Goal: Information Seeking & Learning: Learn about a topic

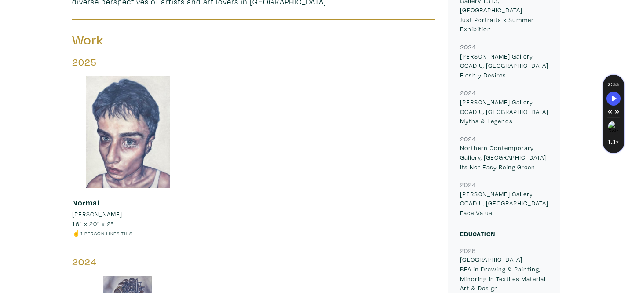
scroll to position [269, 0]
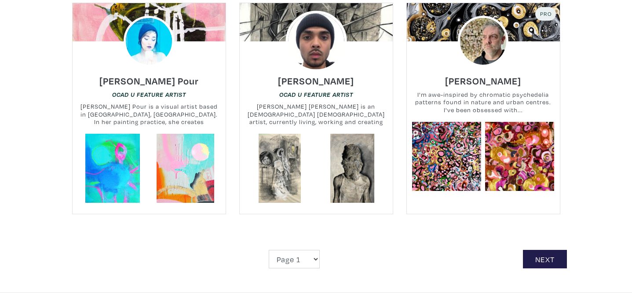
scroll to position [2023, 0]
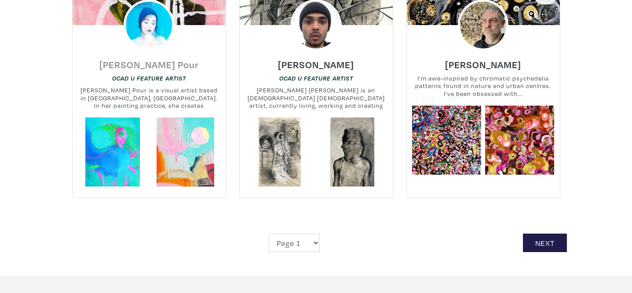
click at [171, 59] on h6 "Hana Hozhabr Pour" at bounding box center [148, 65] width 99 height 12
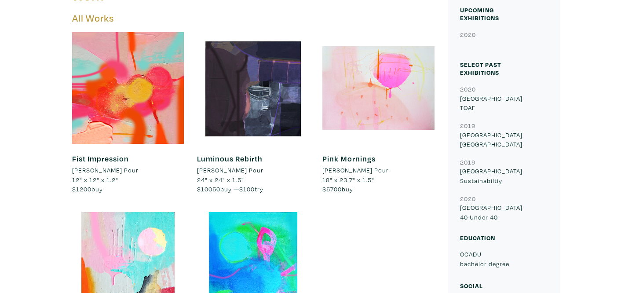
scroll to position [371, 0]
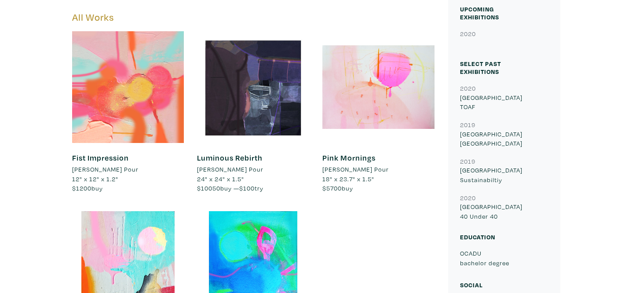
click at [126, 136] on div at bounding box center [128, 87] width 112 height 112
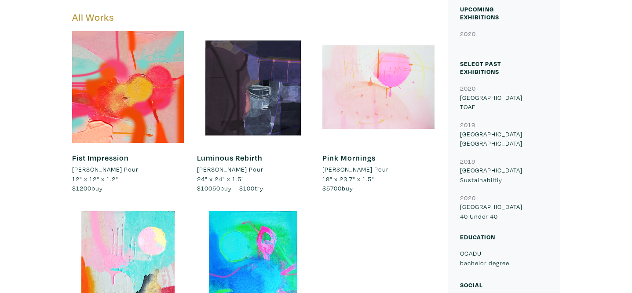
click at [373, 84] on div at bounding box center [379, 87] width 112 height 112
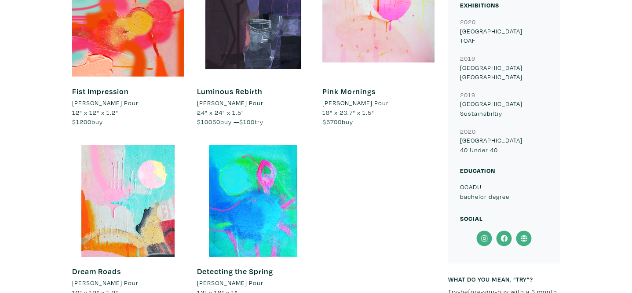
scroll to position [435, 0]
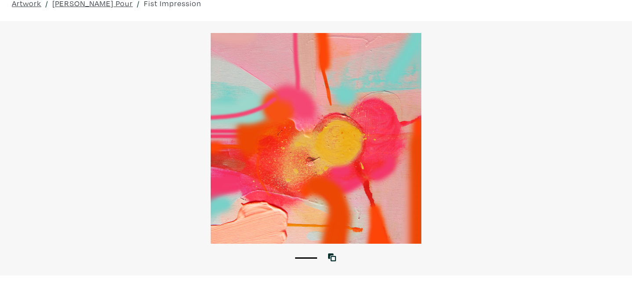
scroll to position [59, 0]
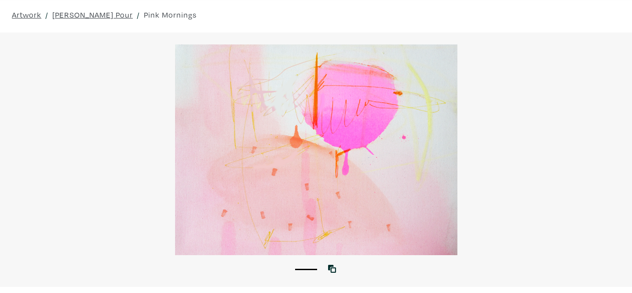
scroll to position [32, 0]
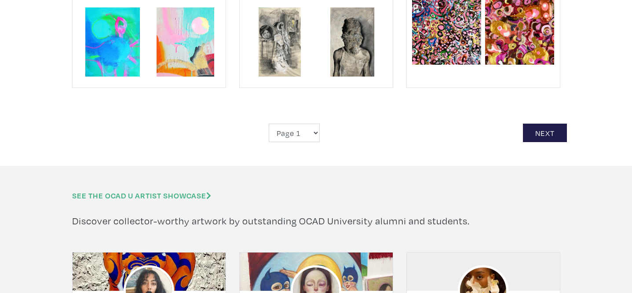
scroll to position [2133, 0]
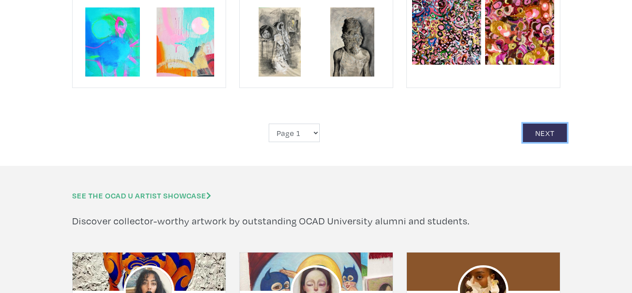
click at [541, 124] on link "Next" at bounding box center [545, 133] width 44 height 19
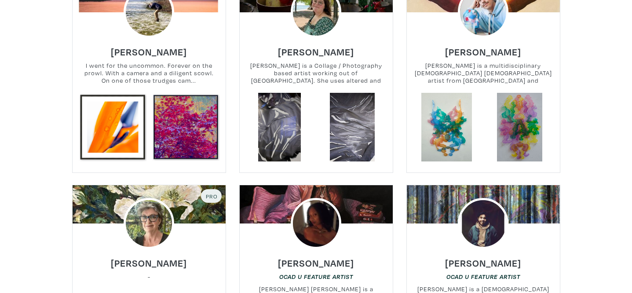
scroll to position [237, 0]
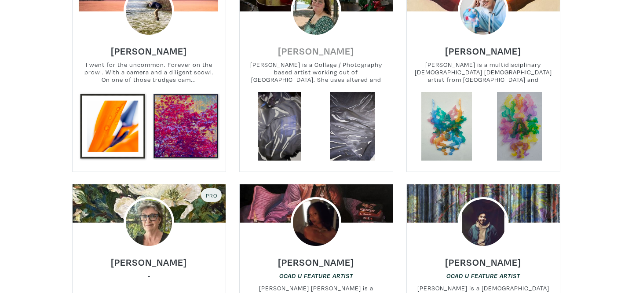
click at [303, 48] on h6 "Katherine McKay" at bounding box center [316, 51] width 76 height 12
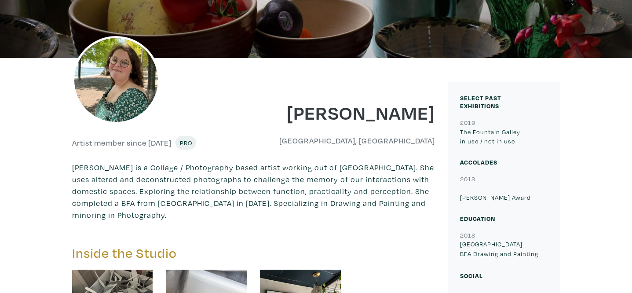
scroll to position [127, 0]
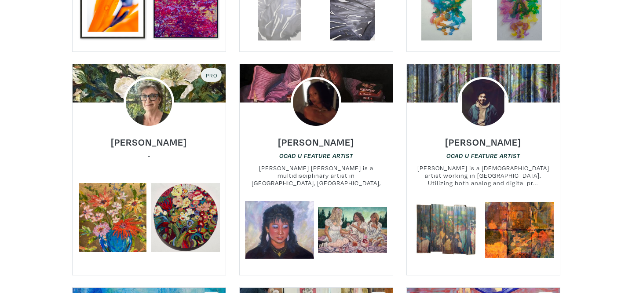
click at [288, 21] on link at bounding box center [279, 6] width 69 height 69
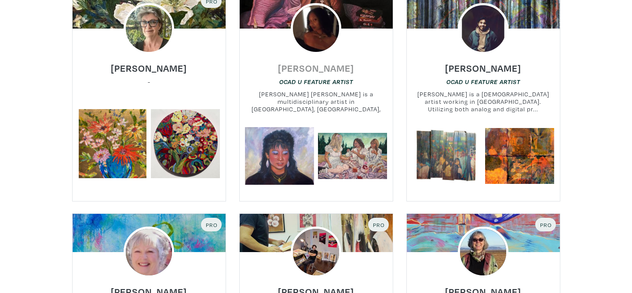
click at [327, 68] on h6 "[PERSON_NAME]" at bounding box center [316, 68] width 76 height 12
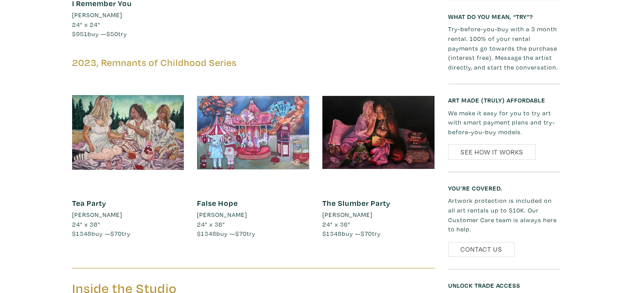
scroll to position [671, 0]
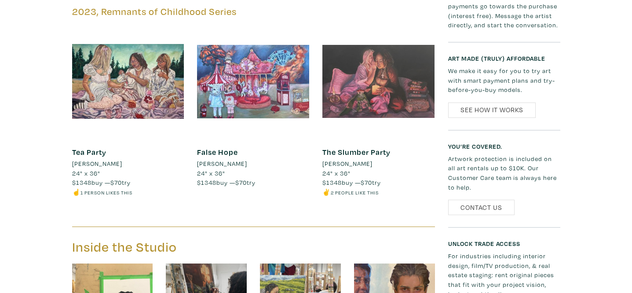
click at [376, 88] on div at bounding box center [379, 82] width 112 height 112
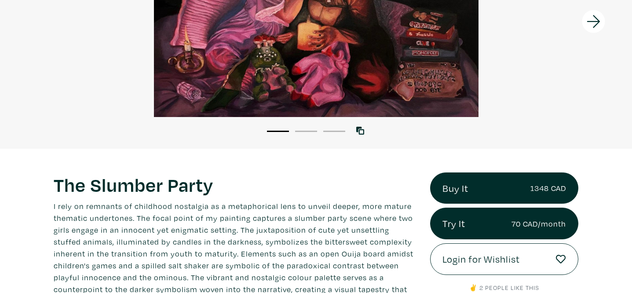
scroll to position [241, 0]
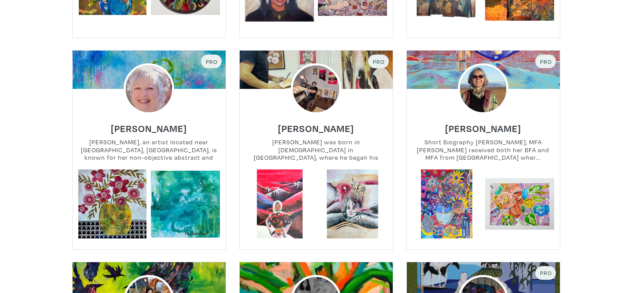
scroll to position [602, 0]
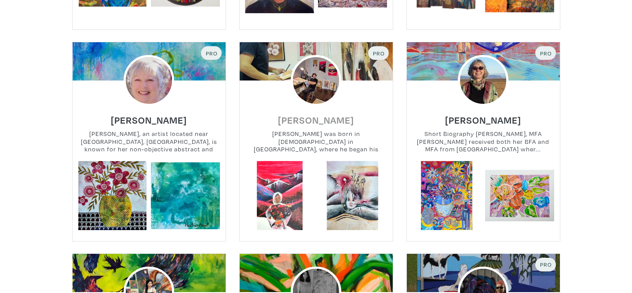
click at [320, 120] on h6 "Arif Bahaduri" at bounding box center [316, 120] width 76 height 12
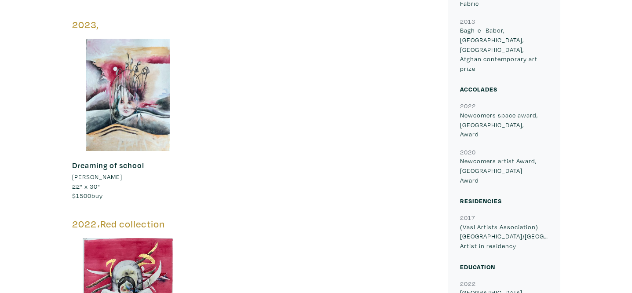
scroll to position [626, 0]
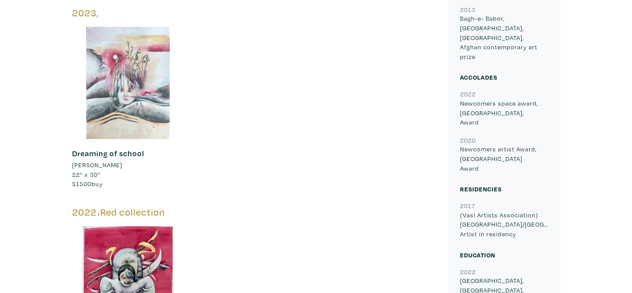
click at [141, 99] on div at bounding box center [128, 83] width 112 height 112
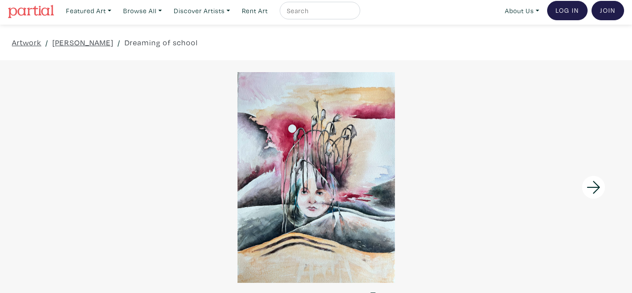
scroll to position [1, 0]
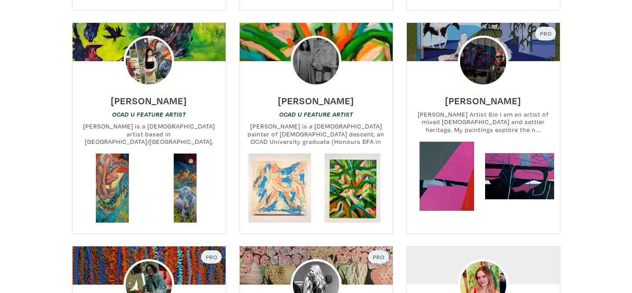
scroll to position [884, 0]
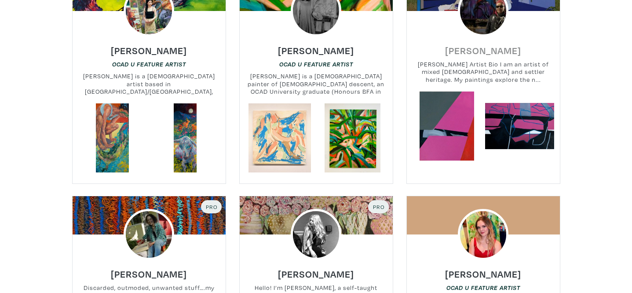
click at [500, 51] on h6 "Sharon Hunter" at bounding box center [483, 50] width 76 height 12
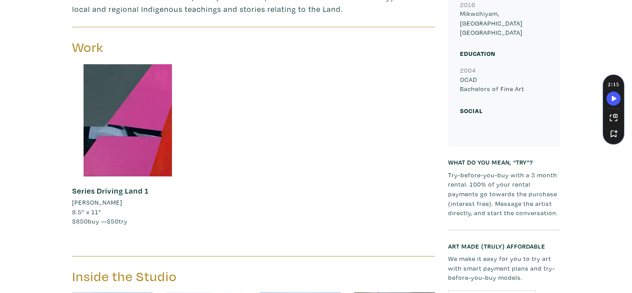
scroll to position [680, 0]
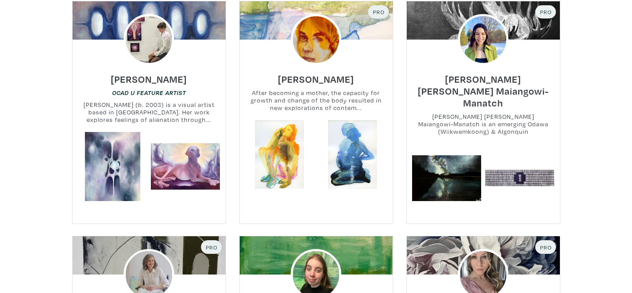
scroll to position [1523, 0]
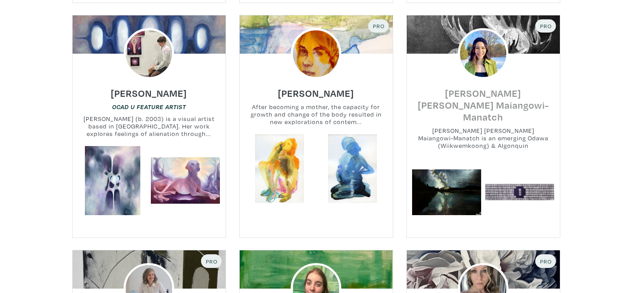
click at [512, 87] on h6 "[PERSON_NAME] [PERSON_NAME] Maiangowi-Manatch" at bounding box center [483, 105] width 153 height 36
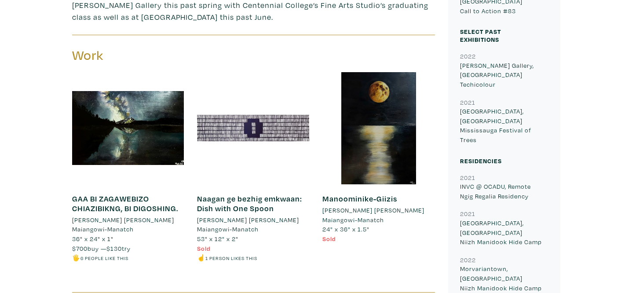
scroll to position [452, 0]
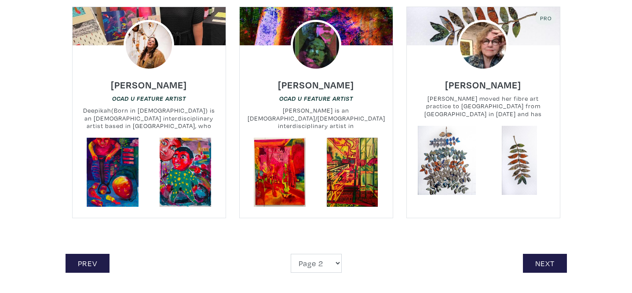
scroll to position [1992, 0]
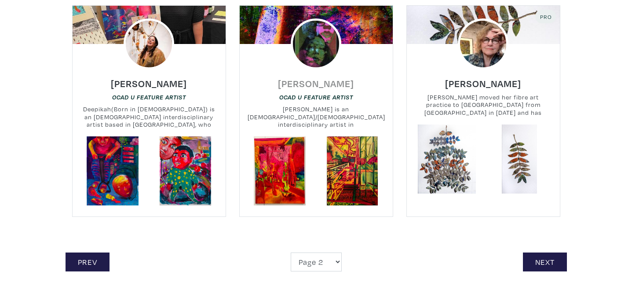
click at [338, 77] on h6 "[PERSON_NAME]" at bounding box center [316, 83] width 76 height 12
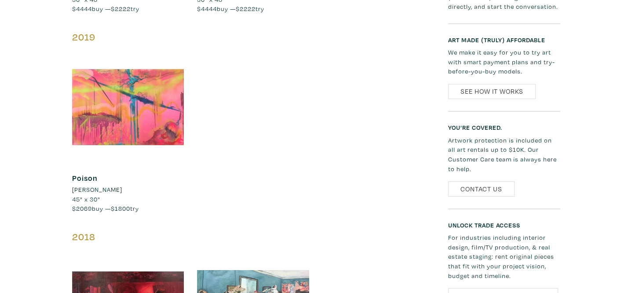
scroll to position [836, 0]
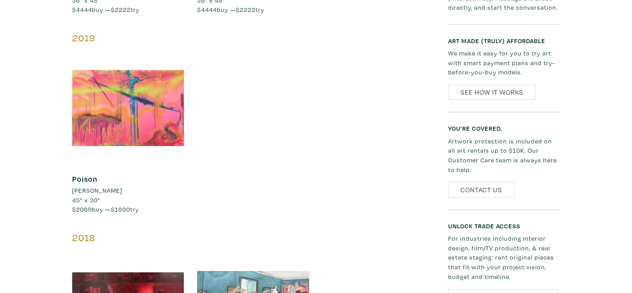
click at [164, 130] on div at bounding box center [128, 108] width 112 height 112
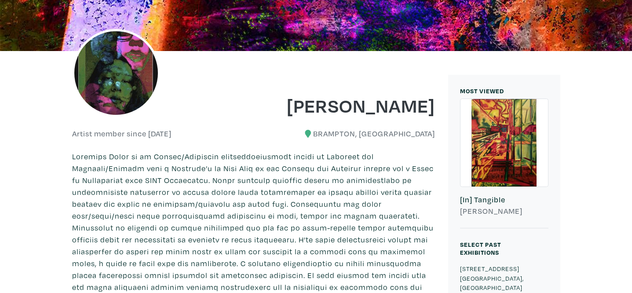
scroll to position [0, 0]
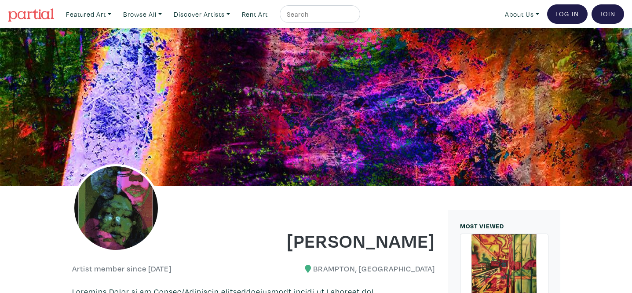
click at [323, 15] on input "text" at bounding box center [319, 14] width 66 height 11
type input "nadia"
click at [354, 17] on button "submit" at bounding box center [354, 17] width 0 height 0
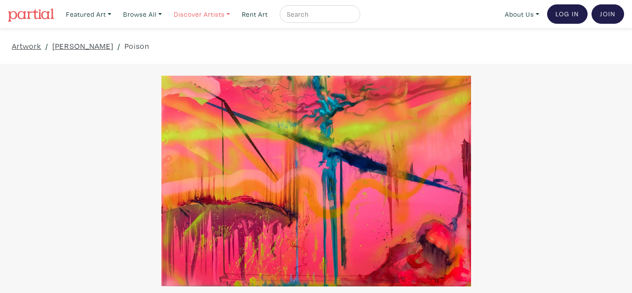
click at [195, 22] on link "Discover Artists" at bounding box center [202, 14] width 64 height 18
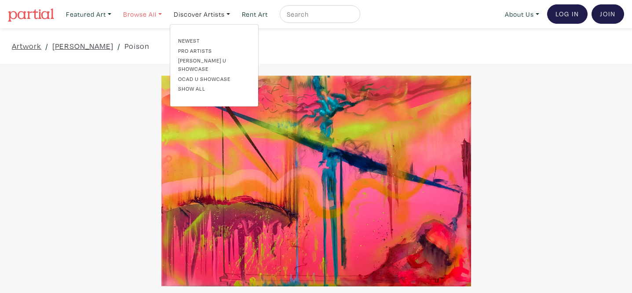
click at [146, 18] on link "Browse All" at bounding box center [142, 14] width 47 height 18
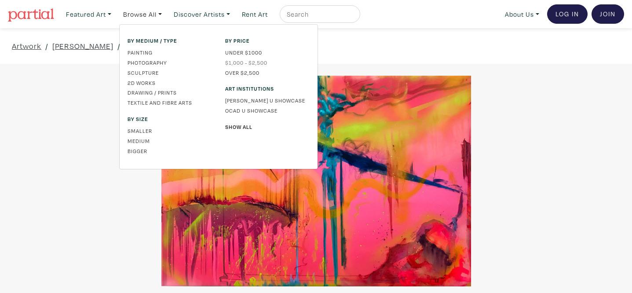
click at [255, 61] on link "$1,000 - $2,500" at bounding box center [267, 63] width 84 height 8
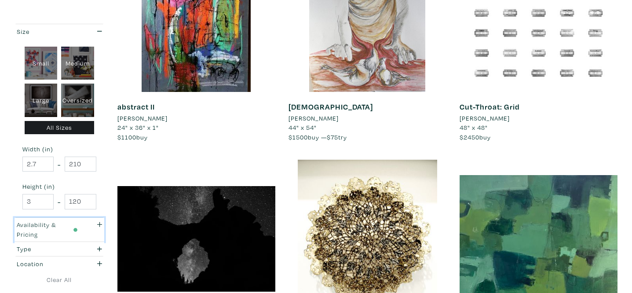
click at [98, 225] on icon "button" at bounding box center [99, 224] width 5 height 6
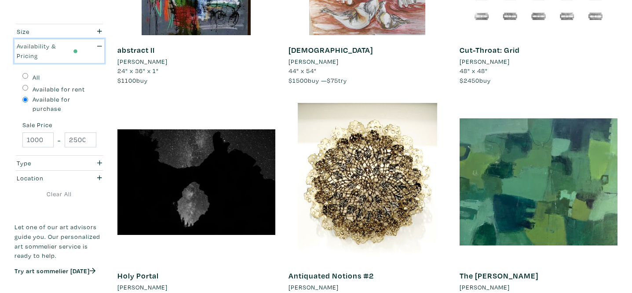
scroll to position [276, 0]
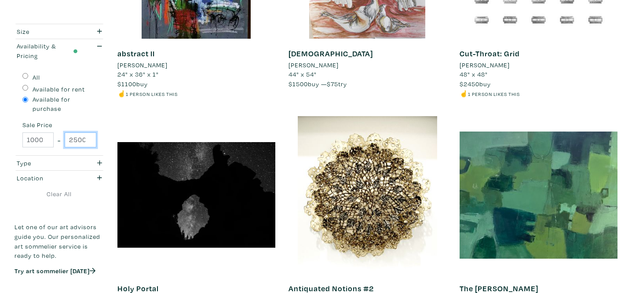
click at [87, 137] on input "2500" at bounding box center [80, 139] width 31 height 15
type input "1500"
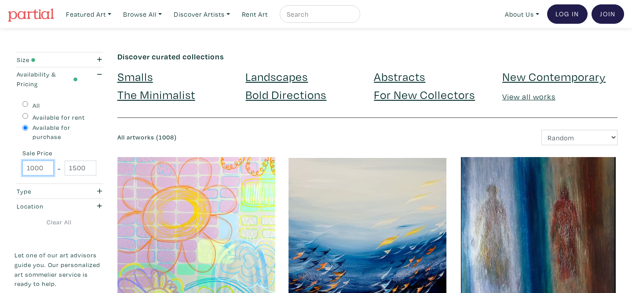
drag, startPoint x: 40, startPoint y: 167, endPoint x: 10, endPoint y: 171, distance: 31.1
type input "10"
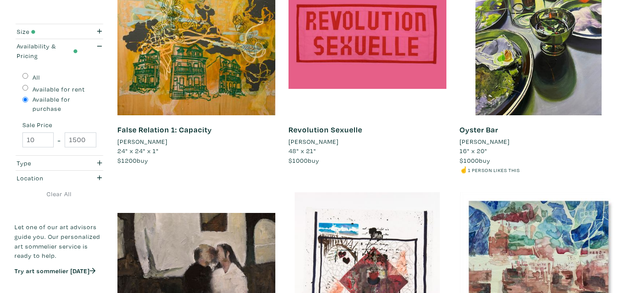
scroll to position [661, 0]
click at [510, 141] on li "Ketty Haolin Zhang" at bounding box center [485, 141] width 50 height 10
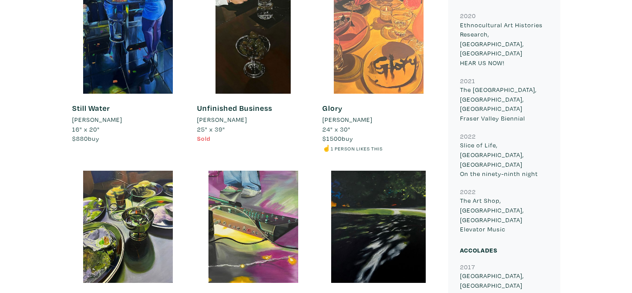
scroll to position [498, 0]
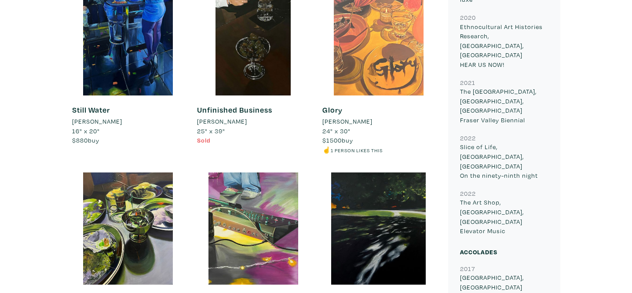
click at [387, 60] on div at bounding box center [379, 39] width 112 height 112
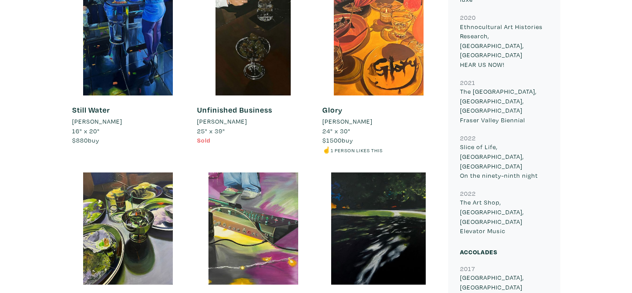
scroll to position [605, 0]
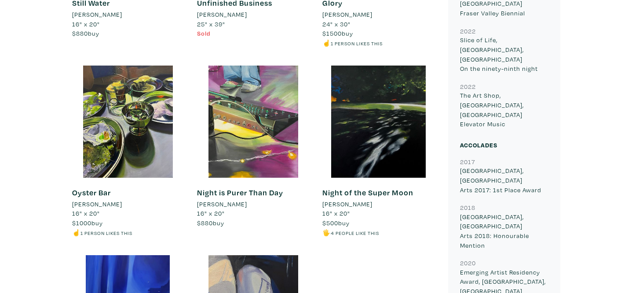
click at [103, 194] on link "Oyster Bar" at bounding box center [91, 192] width 39 height 10
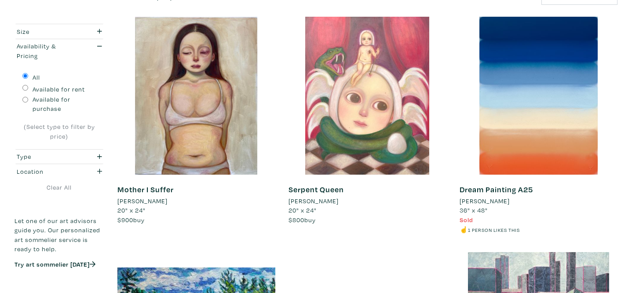
scroll to position [171, 0]
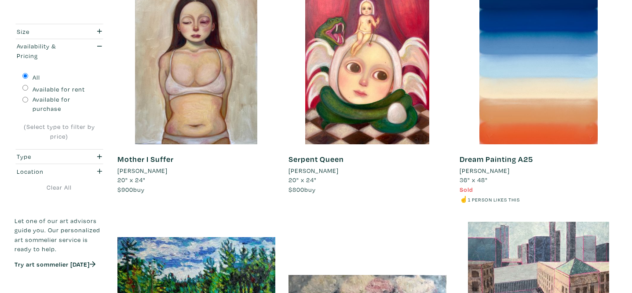
click at [321, 169] on li "[PERSON_NAME]" at bounding box center [314, 171] width 50 height 10
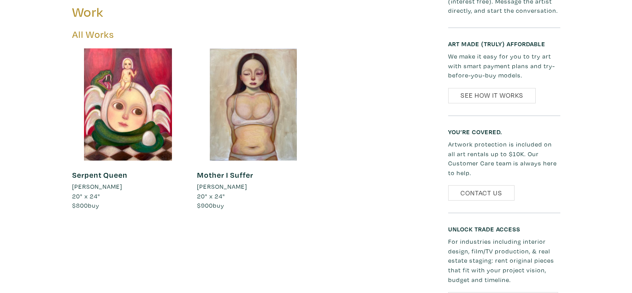
scroll to position [473, 0]
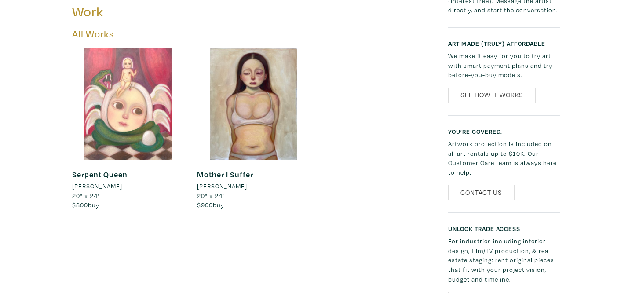
click at [142, 117] on div at bounding box center [128, 104] width 112 height 112
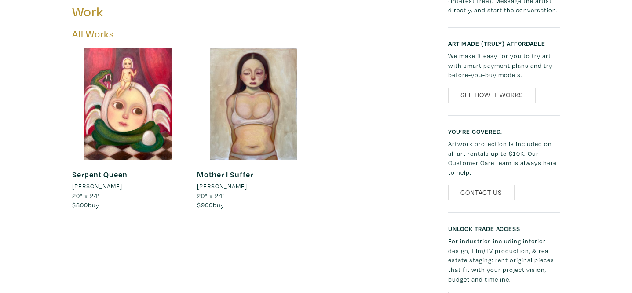
click at [99, 176] on link "Serpent Queen" at bounding box center [99, 174] width 55 height 10
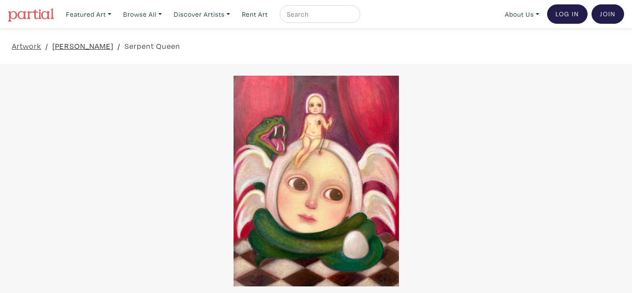
click at [100, 43] on link "[PERSON_NAME]" at bounding box center [82, 46] width 61 height 12
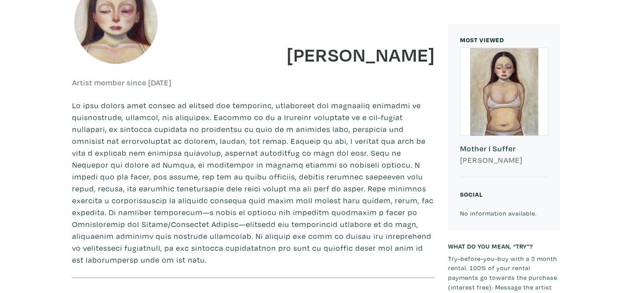
scroll to position [191, 0]
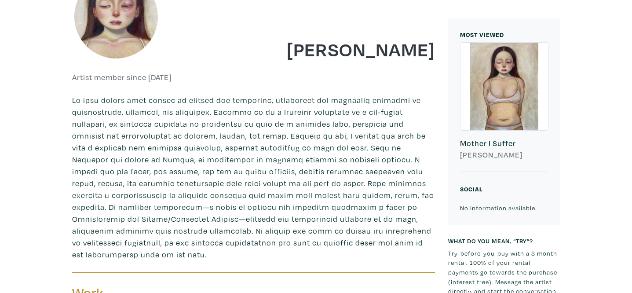
click at [487, 140] on h6 "Mother I Suffer" at bounding box center [504, 144] width 88 height 10
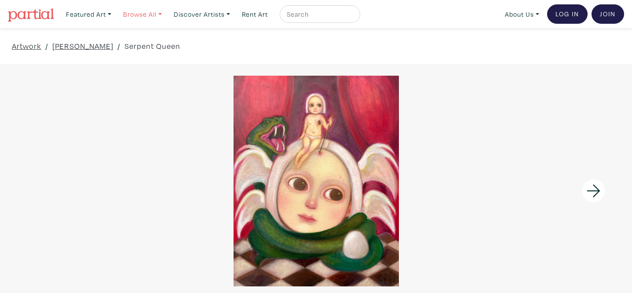
click at [151, 12] on link "Browse All" at bounding box center [142, 14] width 47 height 18
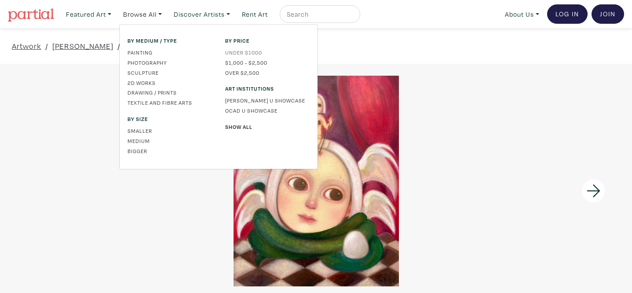
click at [246, 51] on link "Under $1000" at bounding box center [267, 52] width 84 height 8
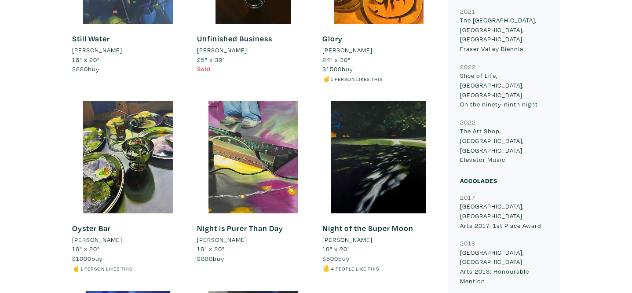
scroll to position [573, 0]
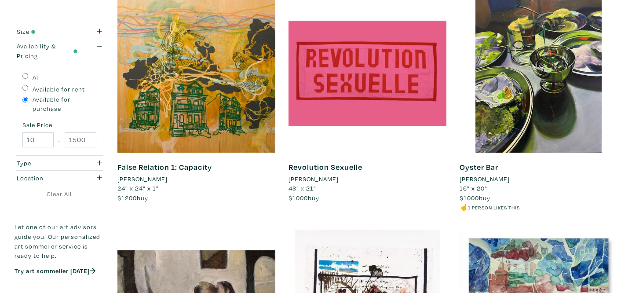
scroll to position [624, 0]
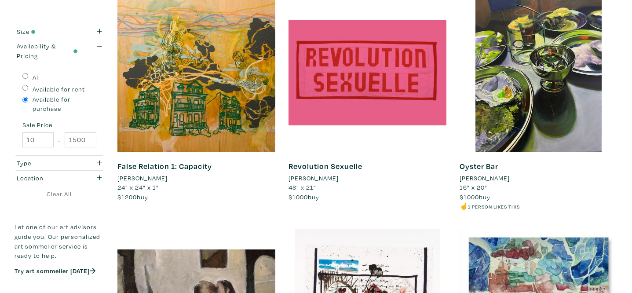
click at [317, 177] on li "[PERSON_NAME]" at bounding box center [314, 178] width 50 height 10
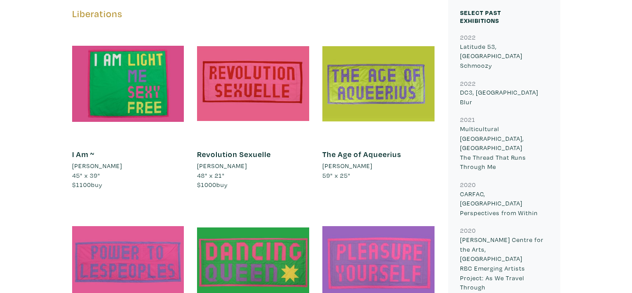
scroll to position [469, 0]
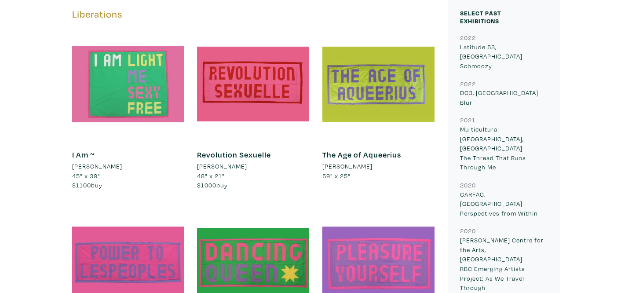
click at [111, 81] on div at bounding box center [128, 84] width 112 height 112
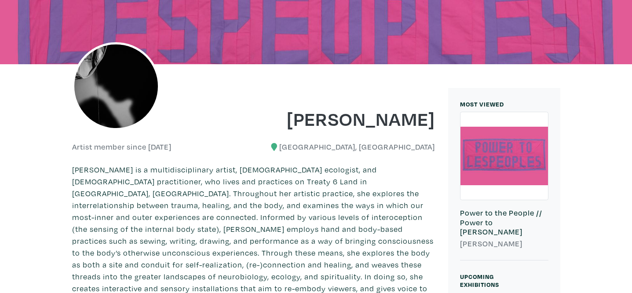
scroll to position [9, 0]
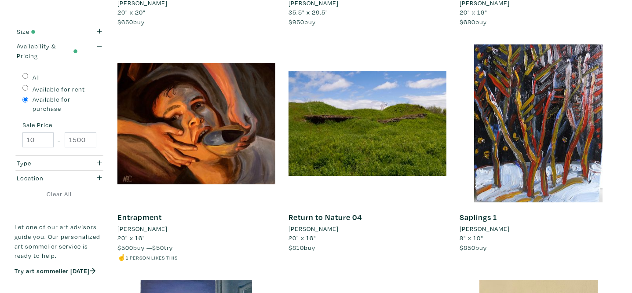
scroll to position [1531, 0]
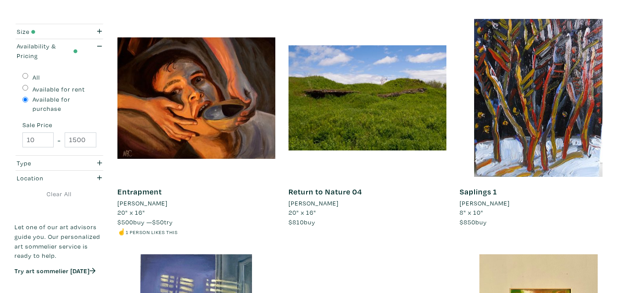
click at [168, 202] on li "Mason Barnes-Crouse" at bounding box center [142, 203] width 50 height 10
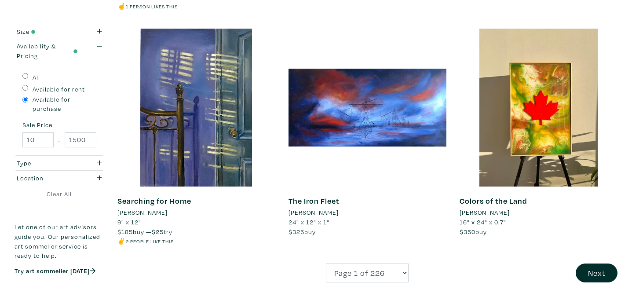
scroll to position [1749, 0]
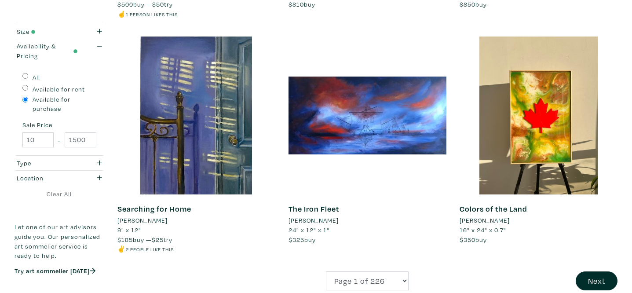
click at [160, 223] on li "[PERSON_NAME]" at bounding box center [142, 221] width 50 height 10
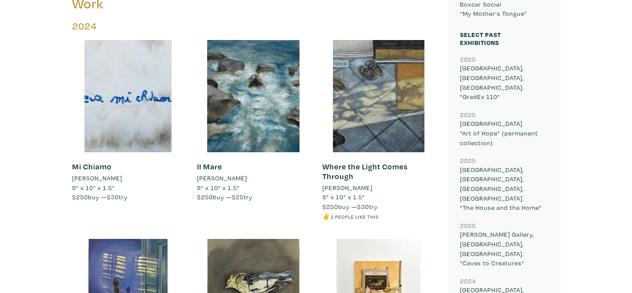
scroll to position [408, 0]
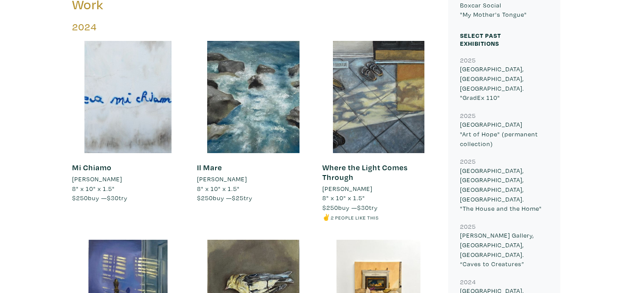
click at [389, 162] on link "Where the Light Comes Through" at bounding box center [365, 172] width 85 height 20
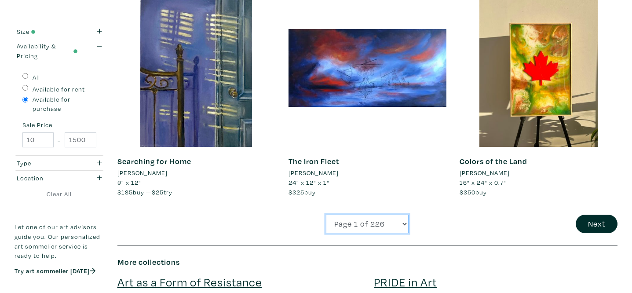
click at [361, 228] on select "Page 1 of 226 Page 2 of 226 Page 3 of 226 Page 4 of 226 Page 5 of 226 Page 6 of…" at bounding box center [367, 224] width 83 height 19
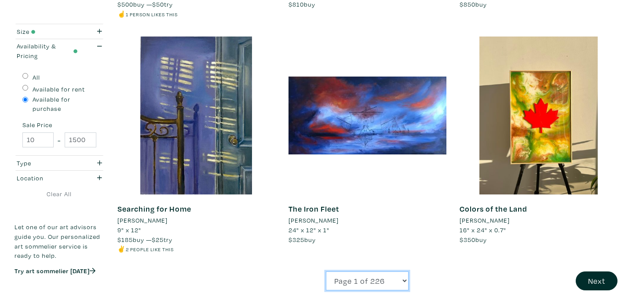
select select "6"
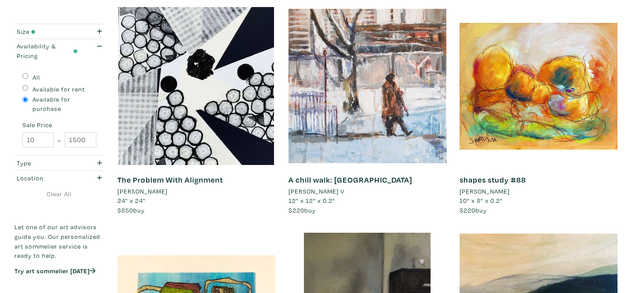
scroll to position [157, 0]
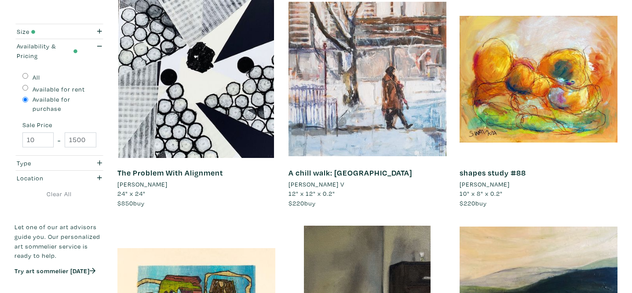
click at [321, 184] on li "[PERSON_NAME] V" at bounding box center [317, 185] width 56 height 10
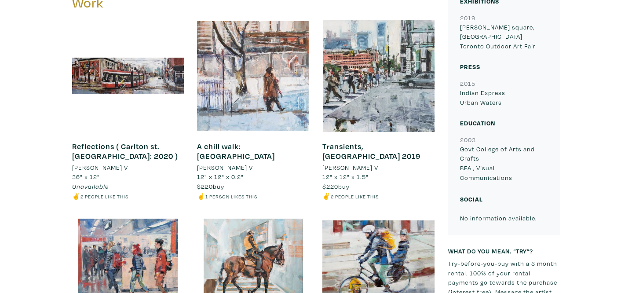
scroll to position [385, 0]
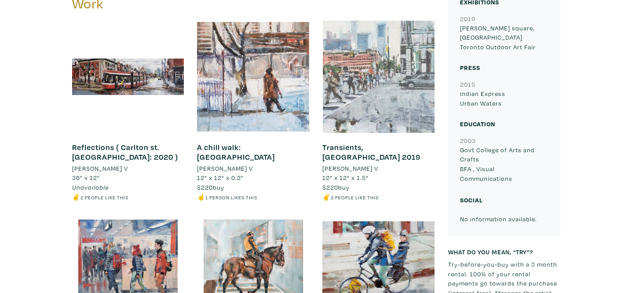
click at [371, 126] on div at bounding box center [379, 77] width 112 height 112
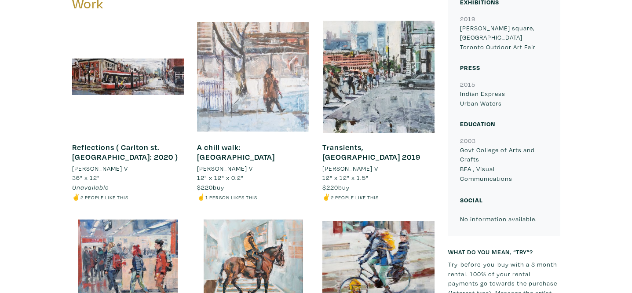
click at [255, 107] on div at bounding box center [253, 77] width 112 height 112
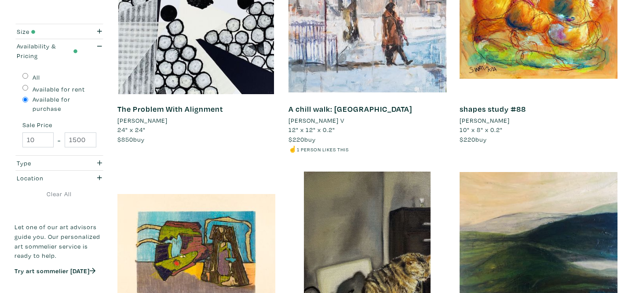
scroll to position [217, 0]
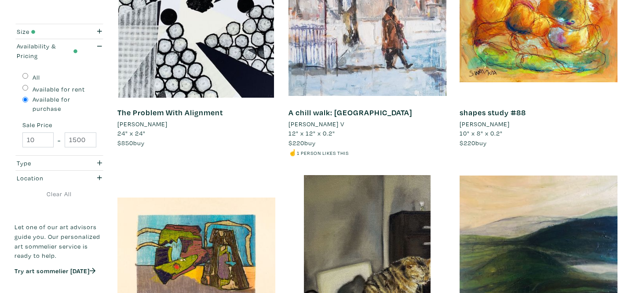
click at [153, 122] on li "[PERSON_NAME]" at bounding box center [142, 124] width 50 height 10
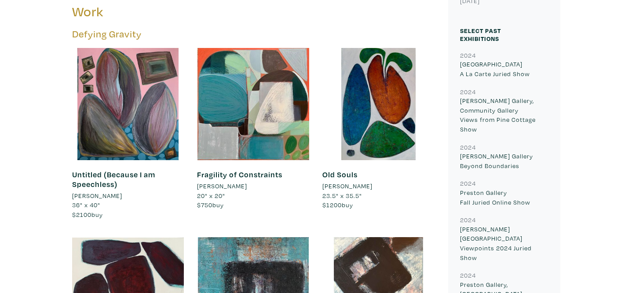
scroll to position [433, 0]
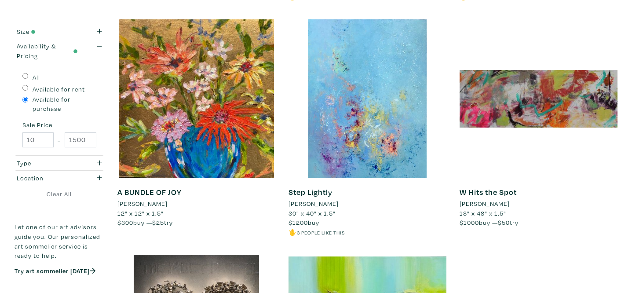
scroll to position [1315, 0]
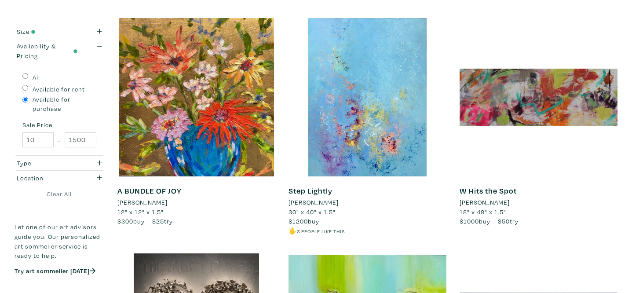
click at [326, 202] on li "[PERSON_NAME]" at bounding box center [314, 203] width 50 height 10
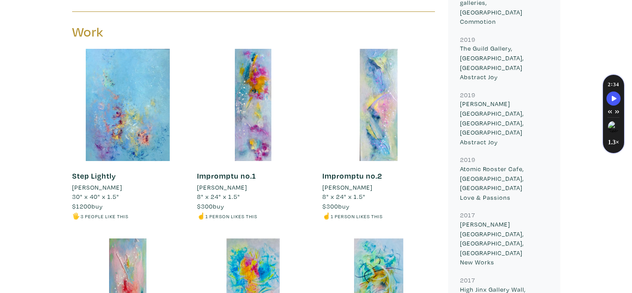
scroll to position [744, 0]
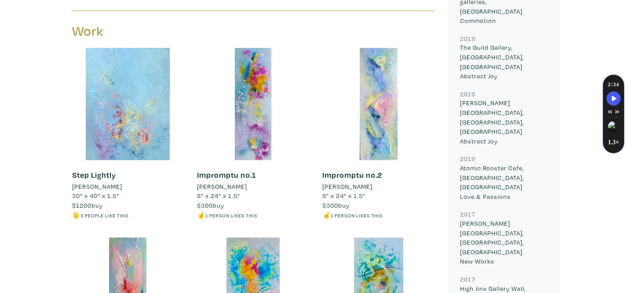
click at [135, 93] on div at bounding box center [128, 104] width 112 height 112
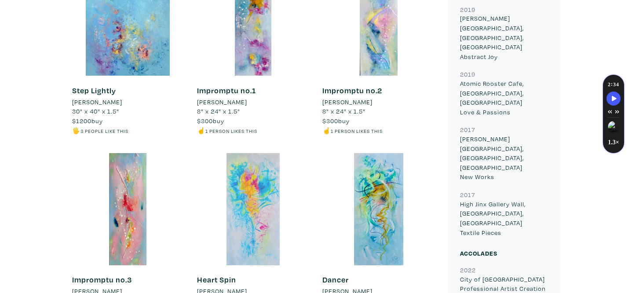
scroll to position [829, 0]
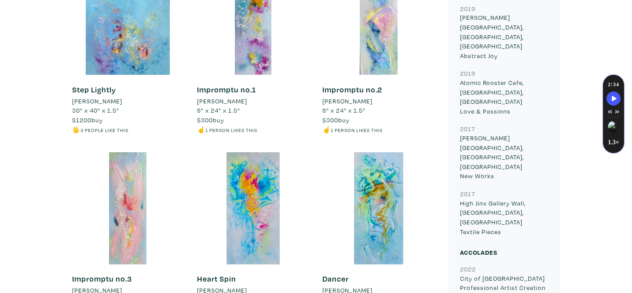
click at [122, 172] on div at bounding box center [128, 208] width 112 height 112
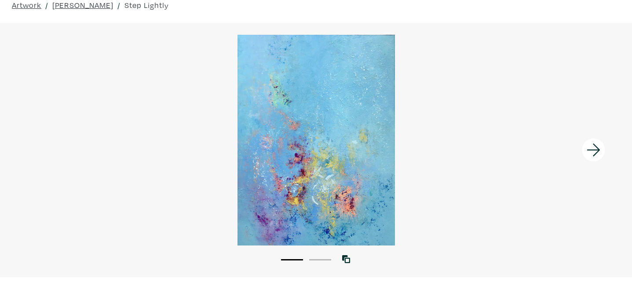
scroll to position [40, 0]
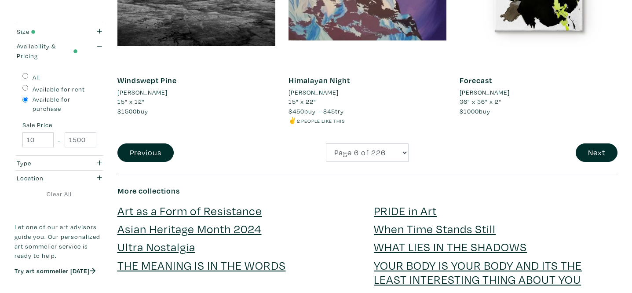
scroll to position [1786, 0]
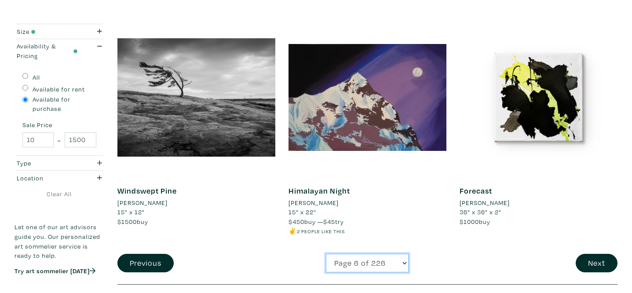
click at [351, 266] on select "Page 1 of 226 Page 2 of 226 Page 3 of 226 Page 4 of 226 Page 5 of 226 Page 6 of…" at bounding box center [367, 263] width 83 height 19
select select "129"
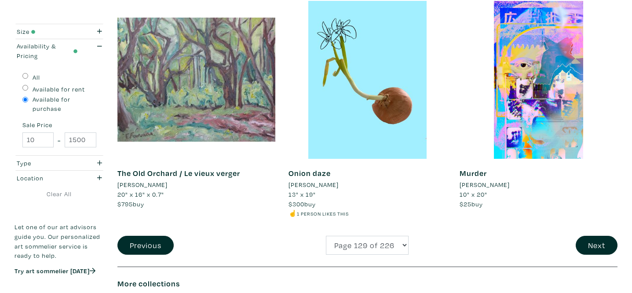
scroll to position [1785, 0]
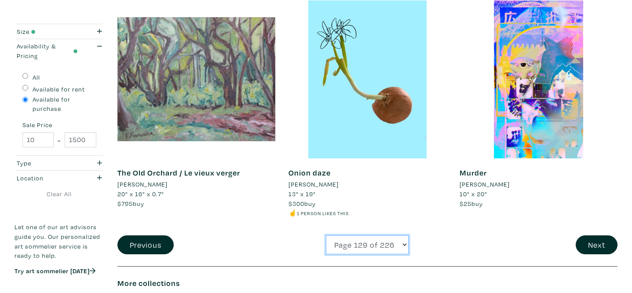
click at [381, 243] on select "Page 1 of 226 Page 2 of 226 Page 3 of 226 Page 4 of 226 Page 5 of 226 Page 6 of…" at bounding box center [367, 244] width 83 height 19
select select "116"
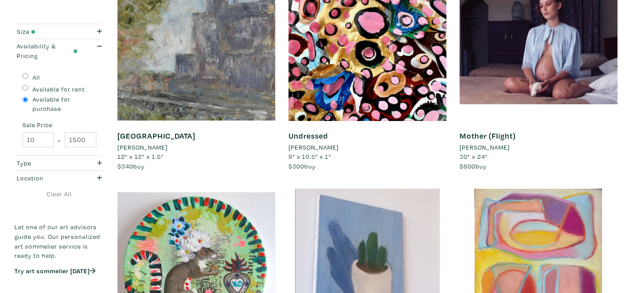
scroll to position [192, 0]
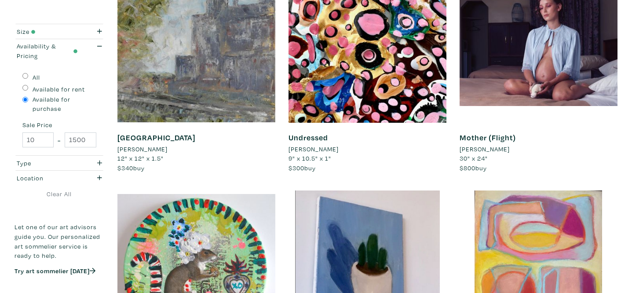
click at [489, 149] on li "Genevieve Blais" at bounding box center [485, 149] width 50 height 10
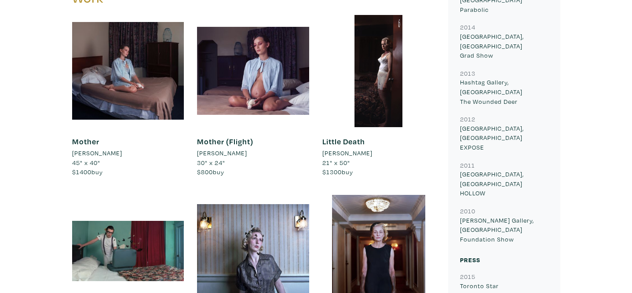
scroll to position [415, 0]
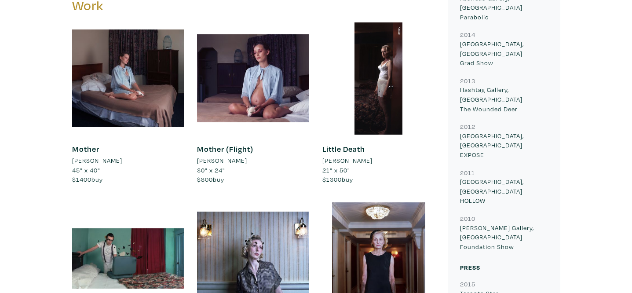
click at [232, 153] on link "Mother (Flight)" at bounding box center [225, 149] width 56 height 10
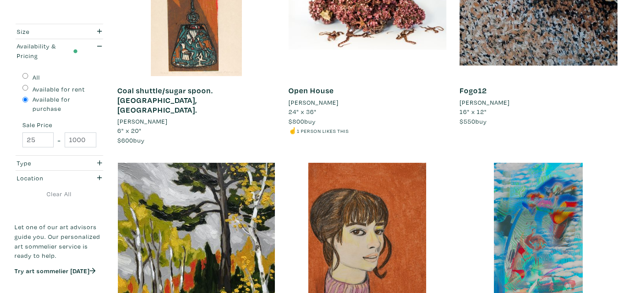
scroll to position [658, 0]
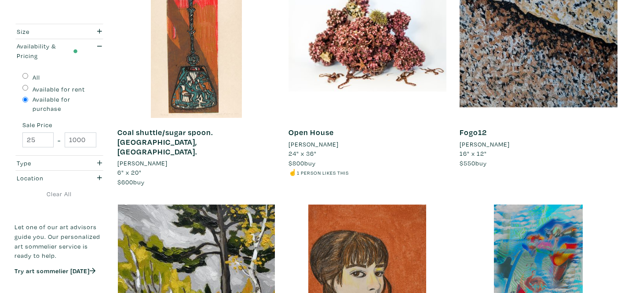
click at [484, 144] on li "Kurt Rostek" at bounding box center [485, 144] width 50 height 10
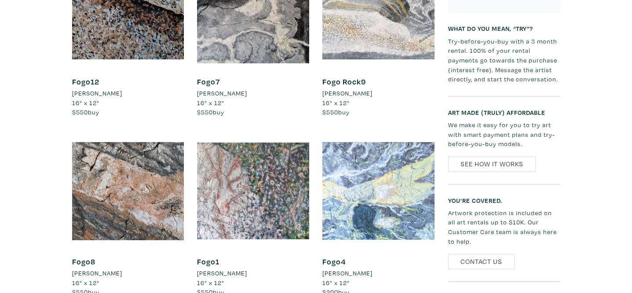
scroll to position [598, 0]
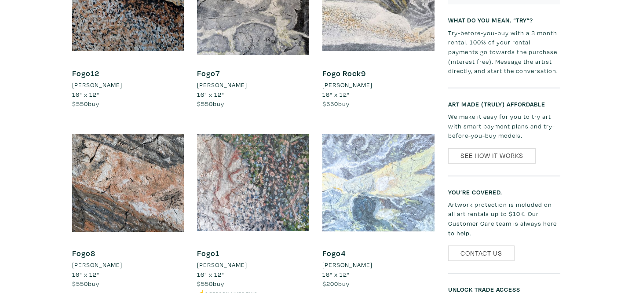
click at [396, 143] on div at bounding box center [379, 183] width 112 height 112
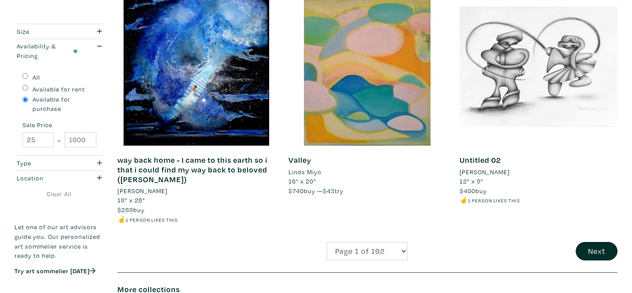
scroll to position [1856, 0]
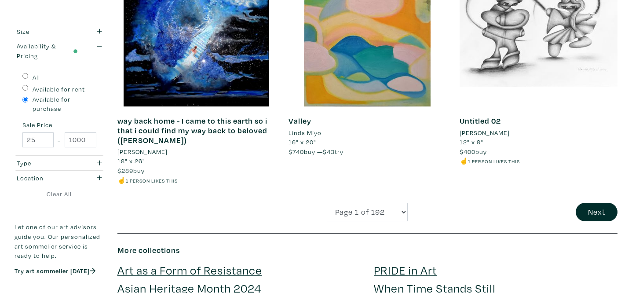
click at [492, 128] on li "Randa Hijazi" at bounding box center [485, 133] width 50 height 10
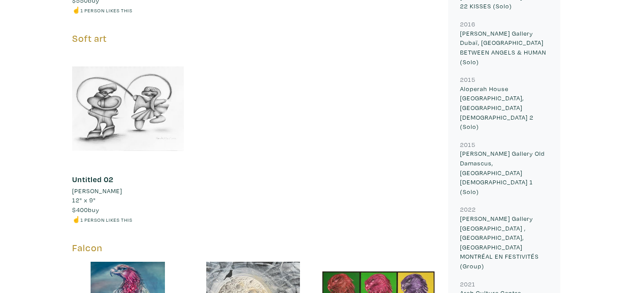
scroll to position [636, 0]
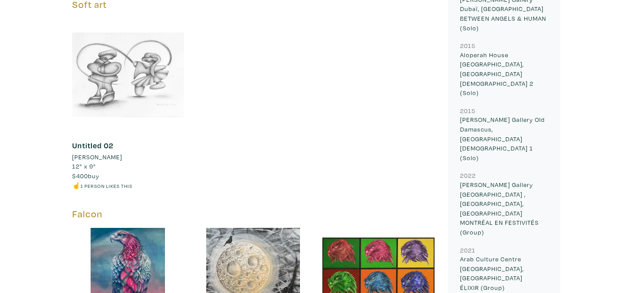
click at [122, 79] on div at bounding box center [128, 74] width 112 height 112
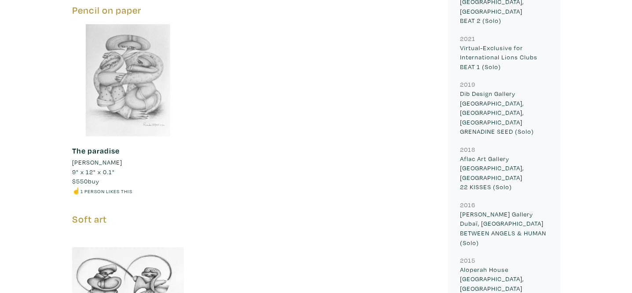
scroll to position [419, 0]
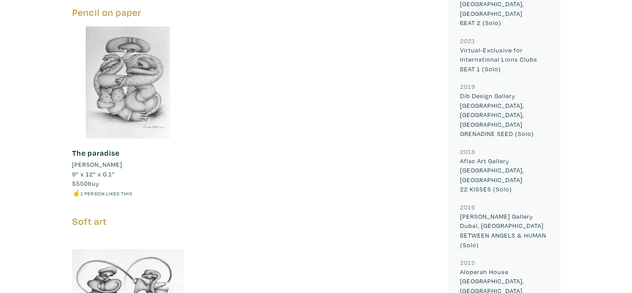
click at [105, 154] on link "The paradise" at bounding box center [96, 153] width 48 height 10
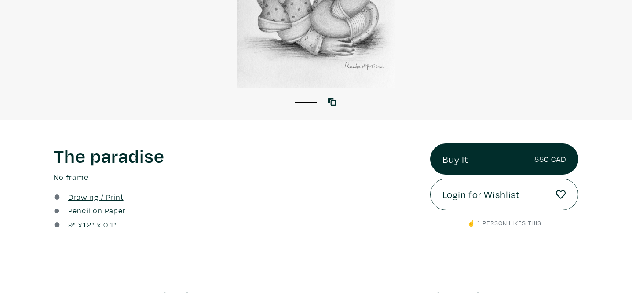
scroll to position [201, 0]
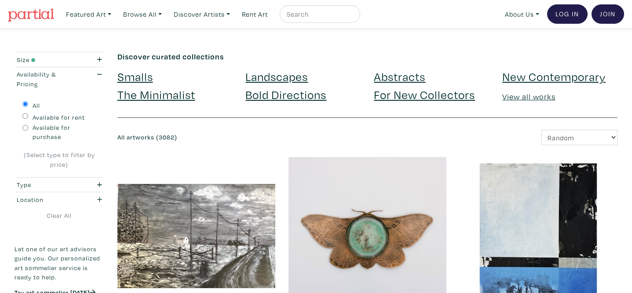
click at [326, 17] on input "text" at bounding box center [319, 14] width 66 height 11
type input "helena tran"
click at [354, 17] on button "submit" at bounding box center [354, 17] width 0 height 0
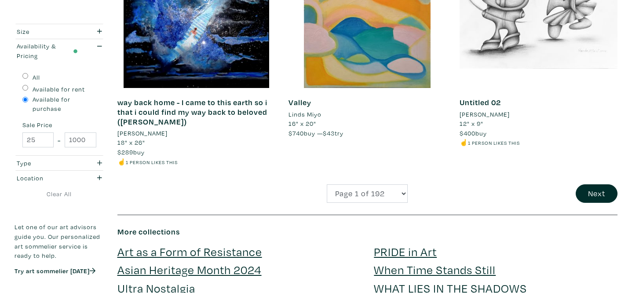
scroll to position [1876, 0]
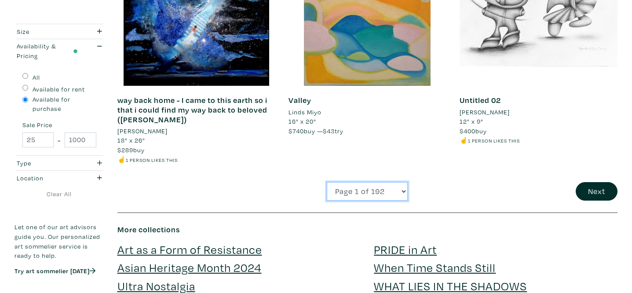
click at [361, 183] on select "Page 1 of 192 Page 2 of 192 Page 3 of 192 Page 4 of 192 Page 5 of 192 Page 6 of…" at bounding box center [367, 191] width 81 height 19
select select "9"
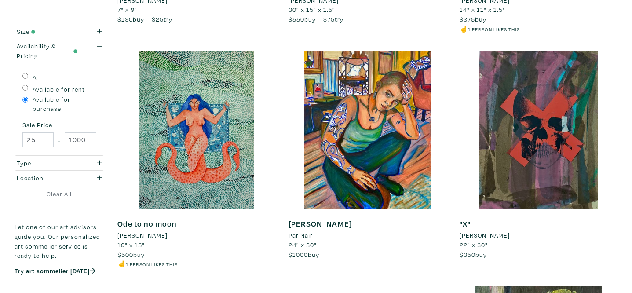
scroll to position [398, 0]
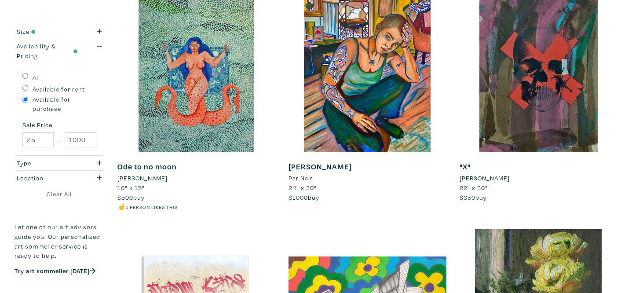
click at [303, 179] on li "Par Nair" at bounding box center [301, 178] width 24 height 10
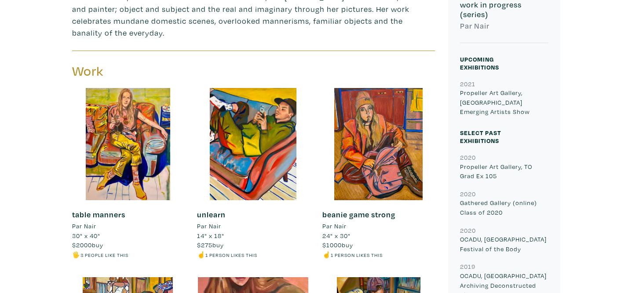
scroll to position [317, 0]
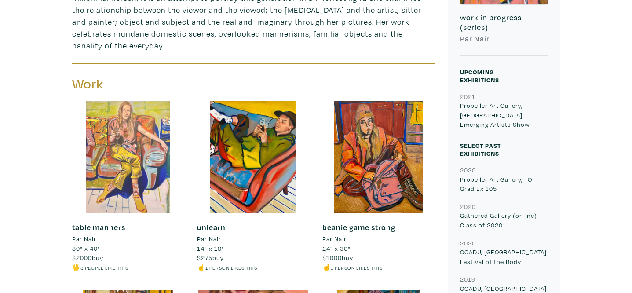
click at [131, 181] on div at bounding box center [128, 157] width 112 height 112
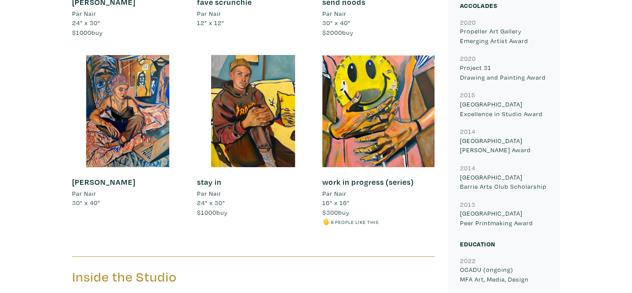
scroll to position [731, 0]
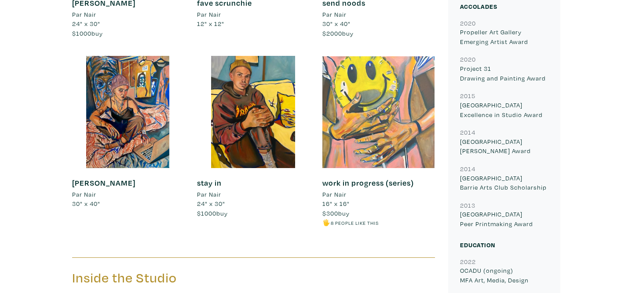
click at [396, 117] on div at bounding box center [379, 112] width 112 height 112
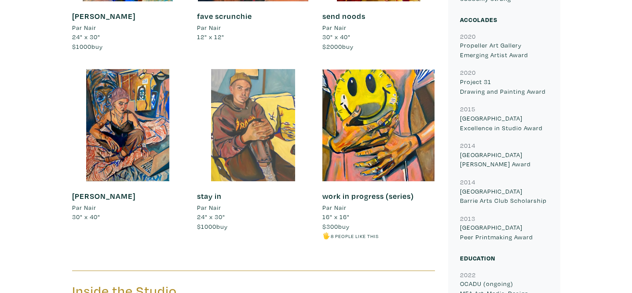
scroll to position [718, 0]
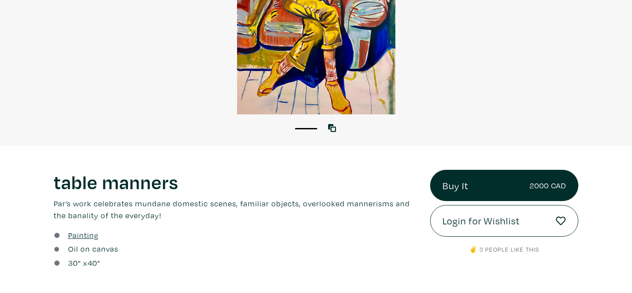
scroll to position [173, 0]
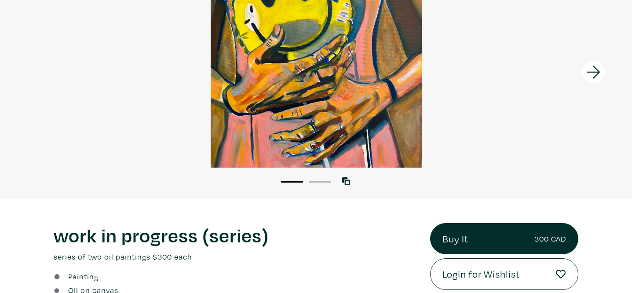
scroll to position [71, 0]
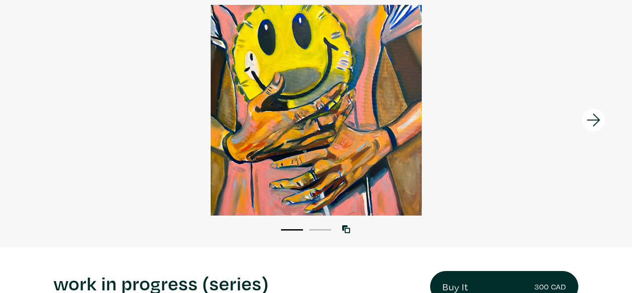
click at [594, 123] on icon at bounding box center [594, 120] width 30 height 24
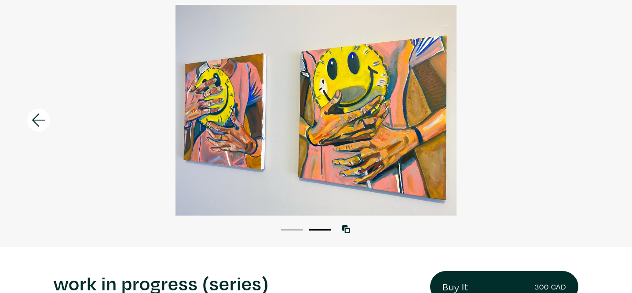
click at [40, 116] on icon at bounding box center [39, 120] width 30 height 24
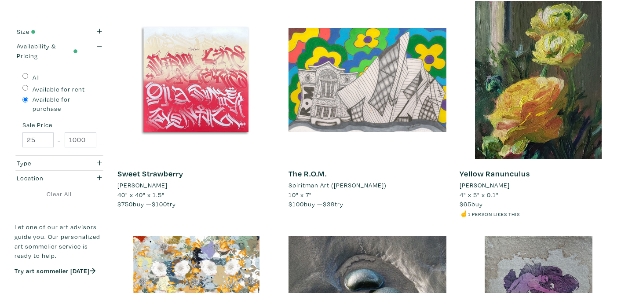
click at [505, 186] on li "[PERSON_NAME]" at bounding box center [485, 185] width 50 height 10
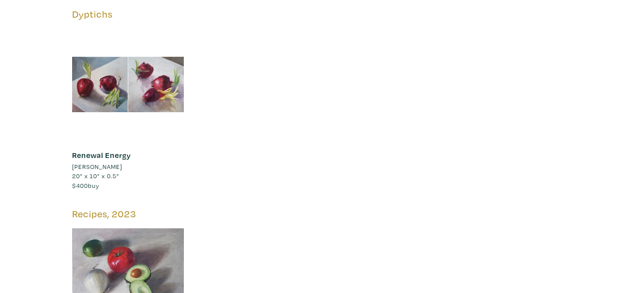
scroll to position [1026, 0]
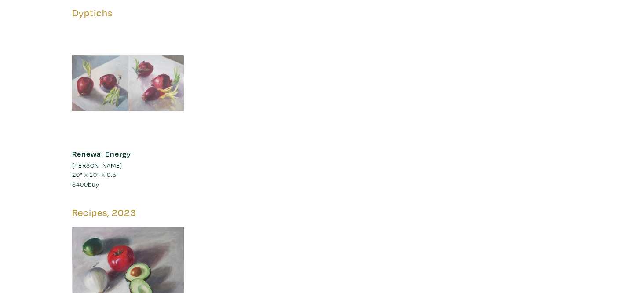
click at [120, 88] on div at bounding box center [128, 83] width 112 height 112
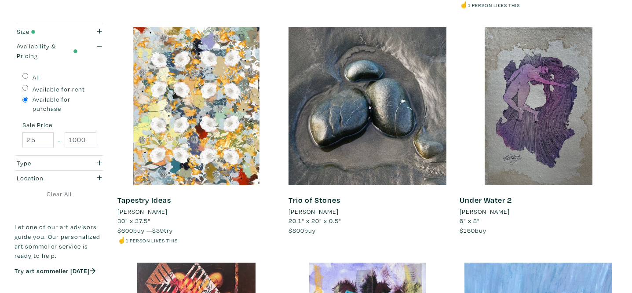
scroll to position [838, 0]
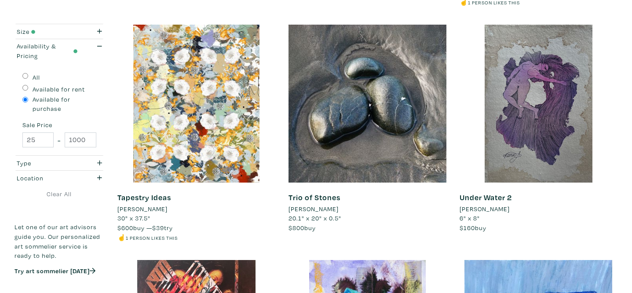
click at [163, 209] on li "[PERSON_NAME]" at bounding box center [142, 209] width 50 height 10
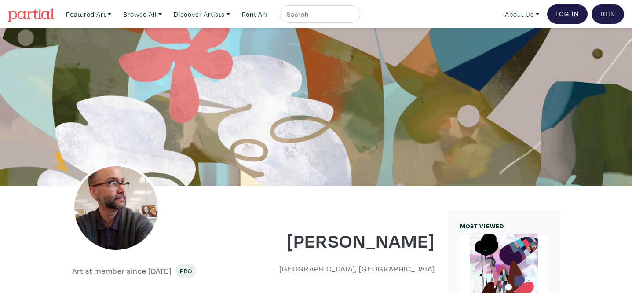
scroll to position [306, 0]
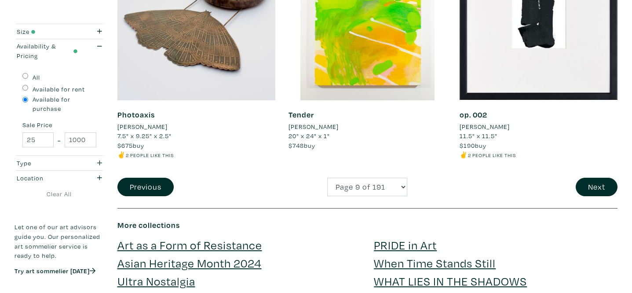
scroll to position [1862, 0]
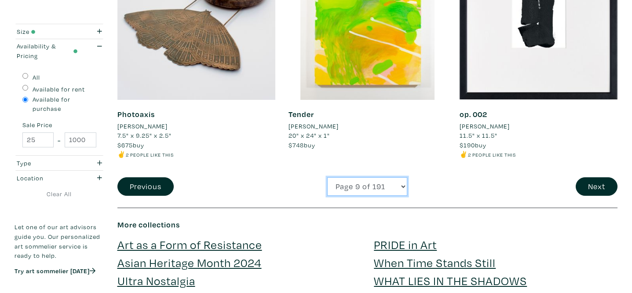
click at [374, 181] on select "Page 1 of 191 Page 2 of 191 Page 3 of 191 Page 4 of 191 Page 5 of 191 Page 6 of…" at bounding box center [367, 186] width 80 height 19
select select "14"
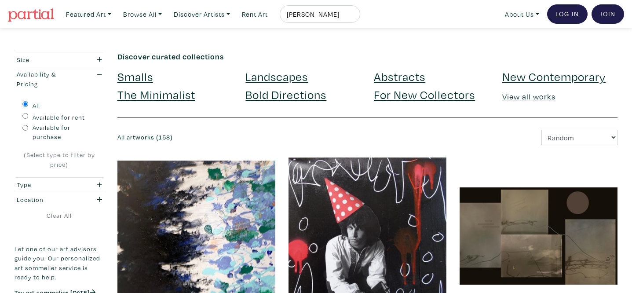
click at [314, 15] on input "helena tran" at bounding box center [319, 14] width 66 height 11
type input "helen tran"
click at [354, 17] on button "submit" at bounding box center [354, 17] width 0 height 0
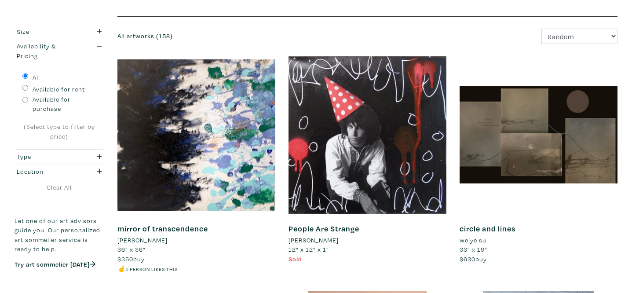
scroll to position [96, 0]
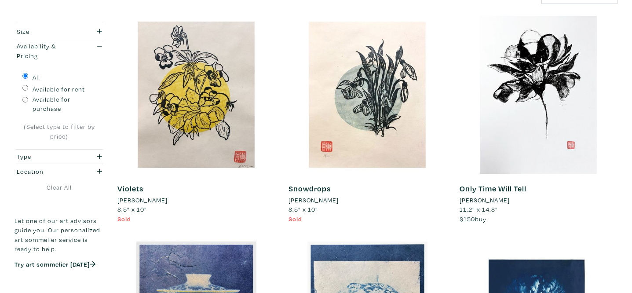
scroll to position [143, 0]
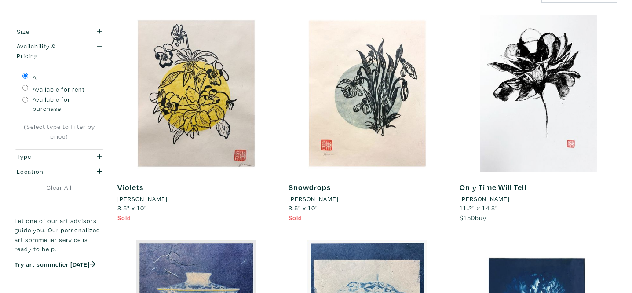
click at [305, 200] on li "[PERSON_NAME]" at bounding box center [314, 199] width 50 height 10
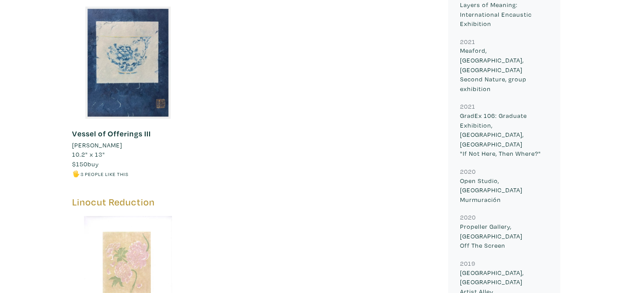
scroll to position [1129, 0]
click at [120, 133] on link "Vessel of Offerings III" at bounding box center [111, 134] width 79 height 10
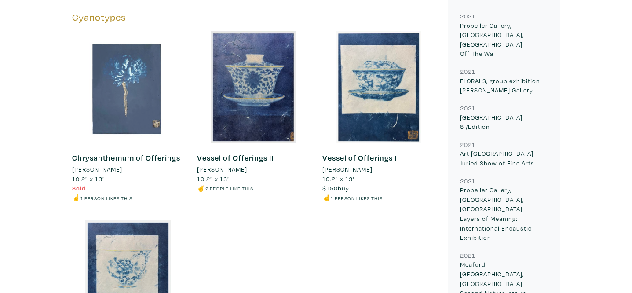
scroll to position [915, 0]
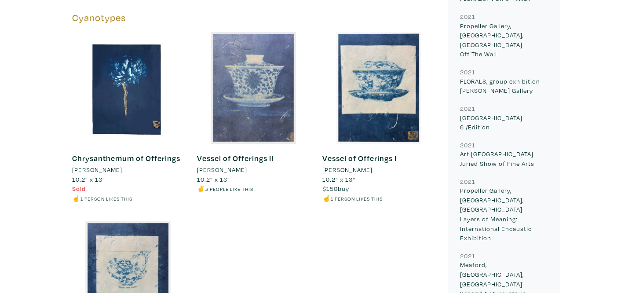
click at [279, 112] on div at bounding box center [253, 88] width 112 height 112
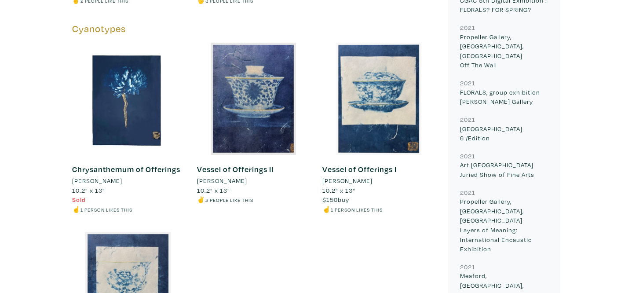
scroll to position [904, 0]
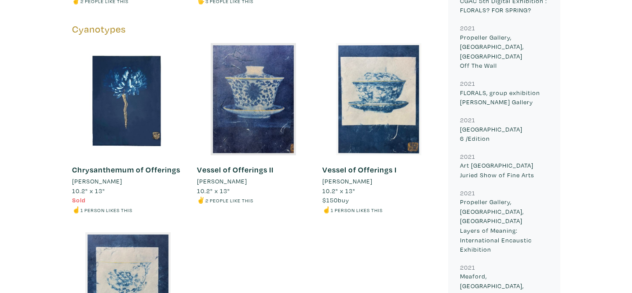
click at [257, 172] on link "Vessel of Offerings II" at bounding box center [235, 170] width 77 height 10
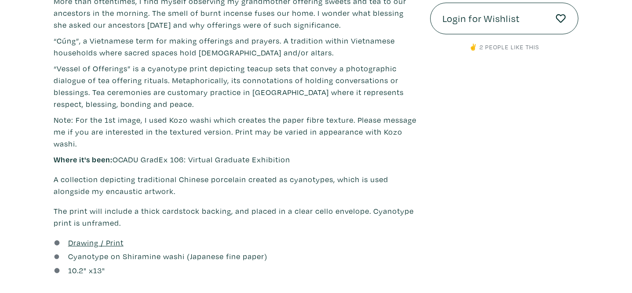
scroll to position [136, 0]
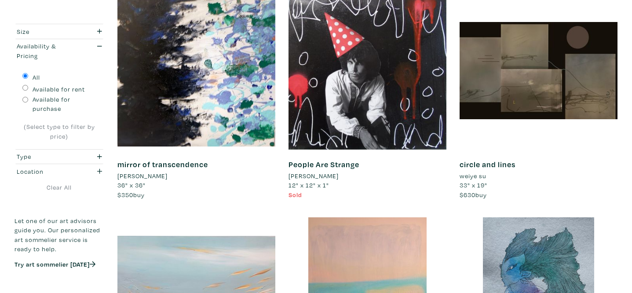
scroll to position [165, 0]
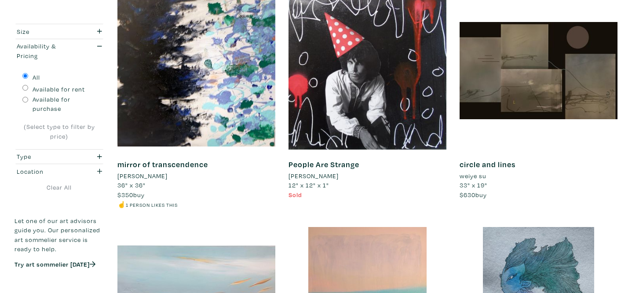
click at [477, 176] on li "weiye su" at bounding box center [473, 176] width 27 height 10
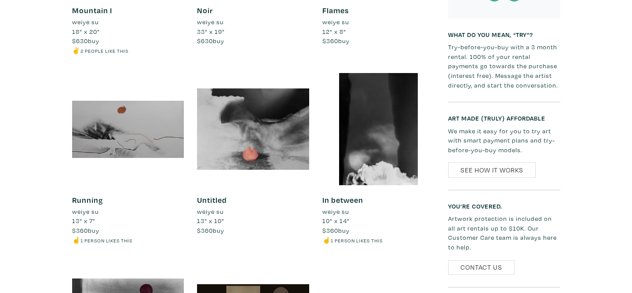
scroll to position [550, 0]
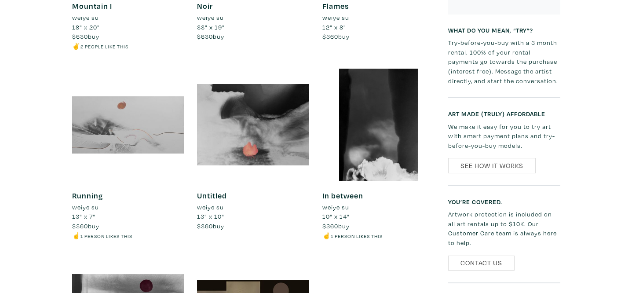
click at [160, 127] on div at bounding box center [128, 125] width 112 height 112
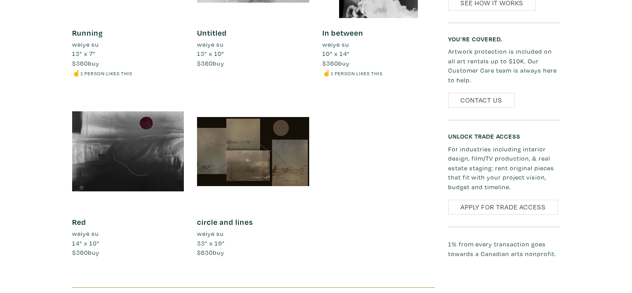
scroll to position [713, 0]
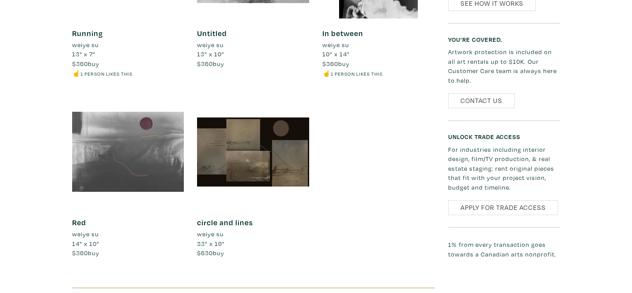
click at [171, 172] on div at bounding box center [128, 152] width 112 height 112
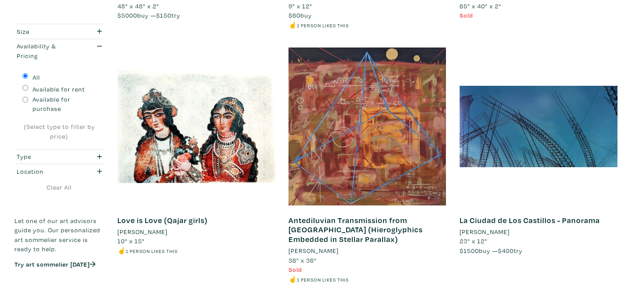
scroll to position [850, 0]
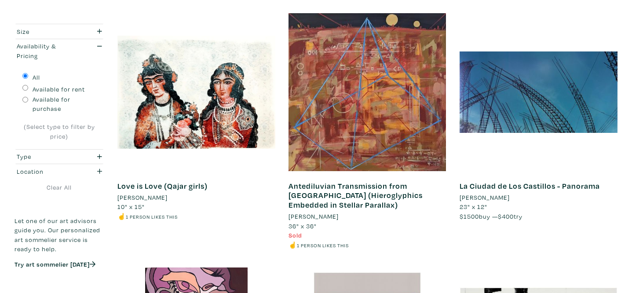
click at [148, 199] on li "[PERSON_NAME]" at bounding box center [142, 198] width 50 height 10
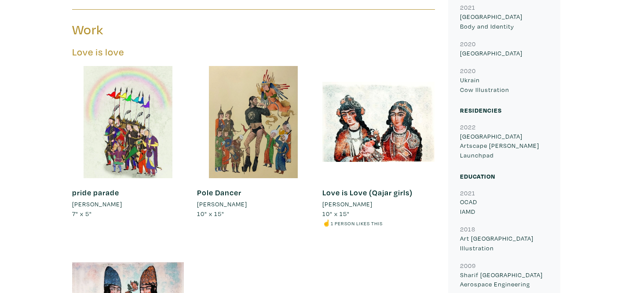
scroll to position [391, 0]
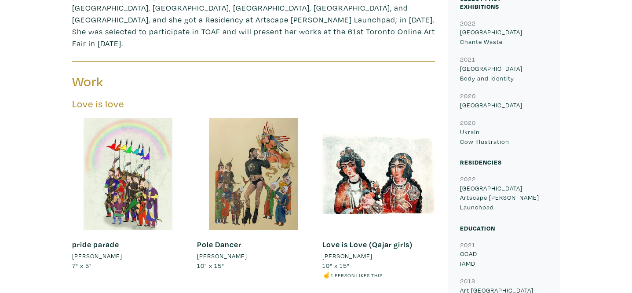
click at [230, 251] on li "[PERSON_NAME]" at bounding box center [222, 256] width 50 height 10
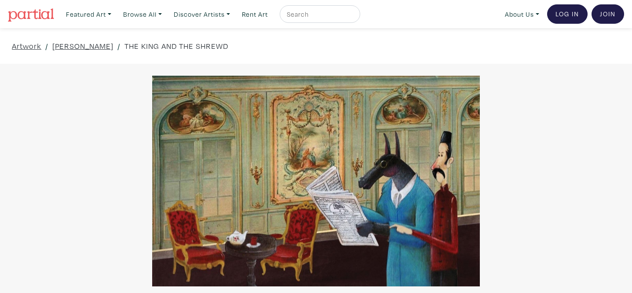
scroll to position [33, 0]
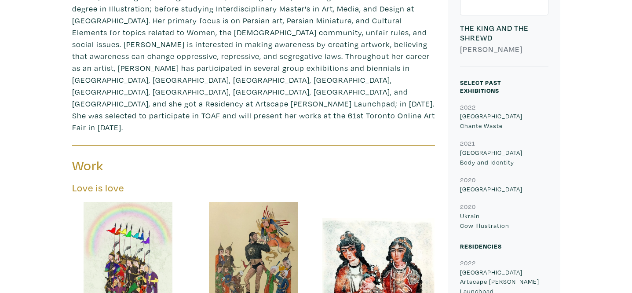
scroll to position [336, 0]
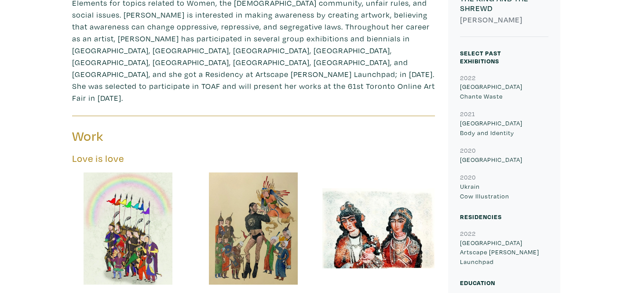
click at [229, 235] on div at bounding box center [253, 228] width 112 height 112
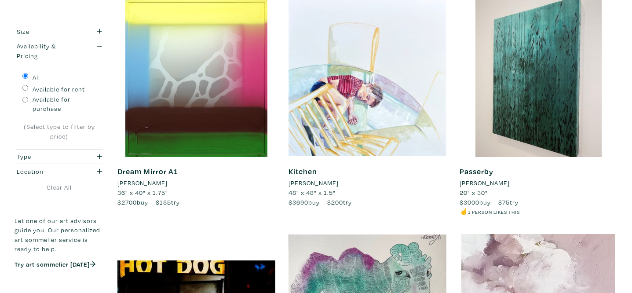
scroll to position [1580, 0]
click at [329, 182] on li "[PERSON_NAME]" at bounding box center [314, 183] width 50 height 10
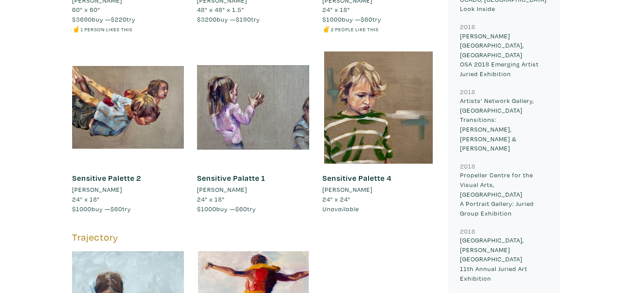
scroll to position [1213, 0]
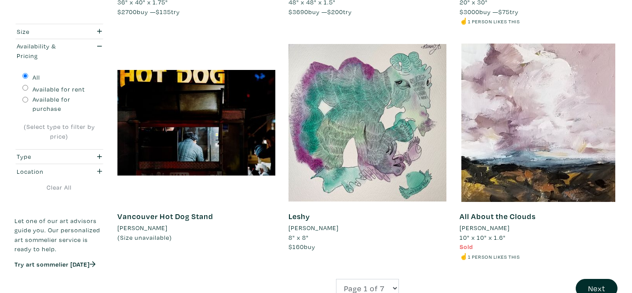
scroll to position [1772, 0]
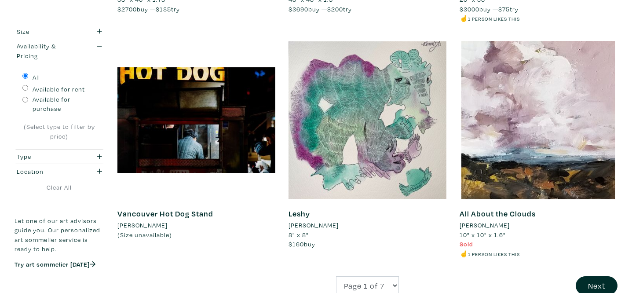
click at [160, 225] on li "[PERSON_NAME]" at bounding box center [142, 225] width 50 height 10
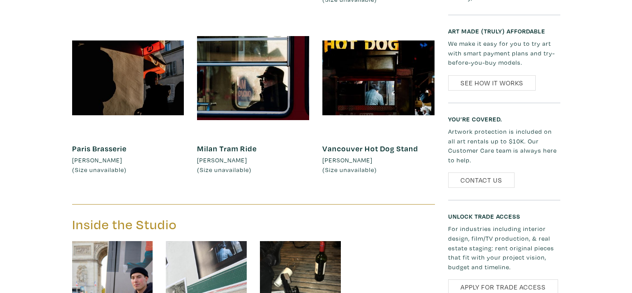
scroll to position [762, 0]
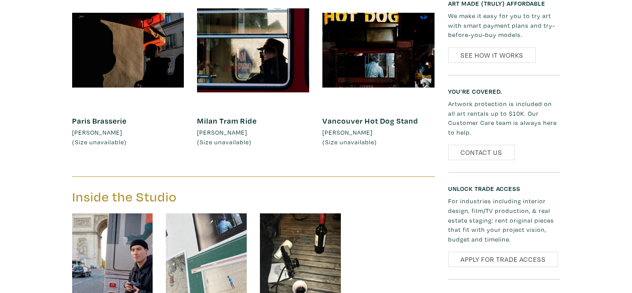
click at [122, 116] on link "Paris Brasserie" at bounding box center [99, 121] width 55 height 10
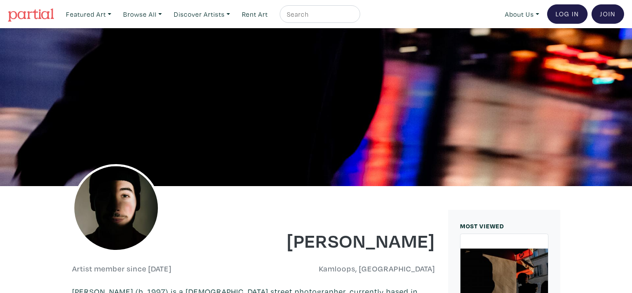
scroll to position [762, 0]
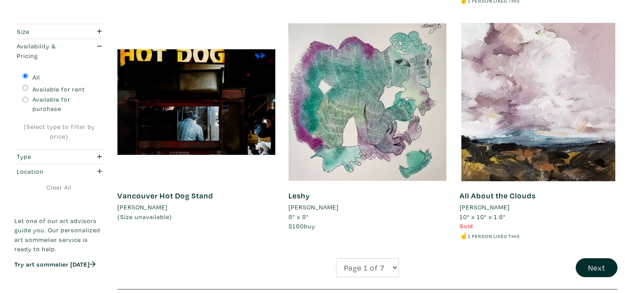
scroll to position [1792, 0]
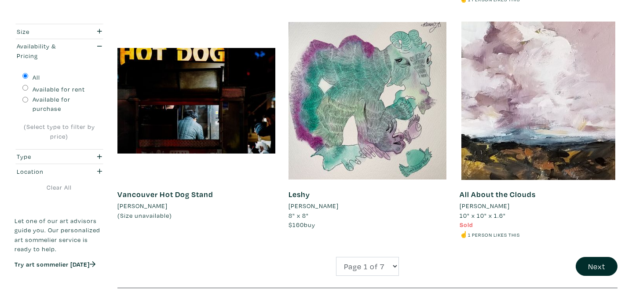
click at [483, 211] on span "10" x 10" x 1.6"" at bounding box center [483, 215] width 46 height 8
click at [484, 207] on li "Annette Sicotte" at bounding box center [485, 206] width 50 height 10
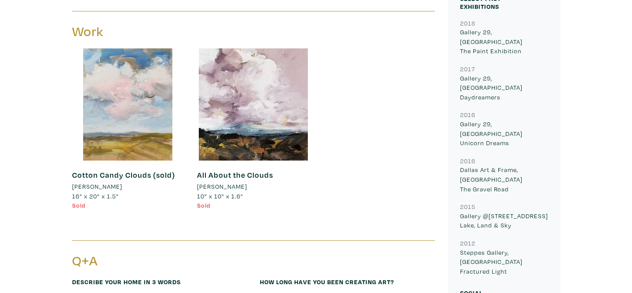
scroll to position [419, 0]
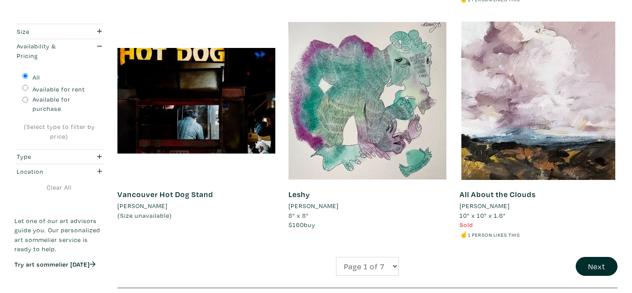
select select "5"
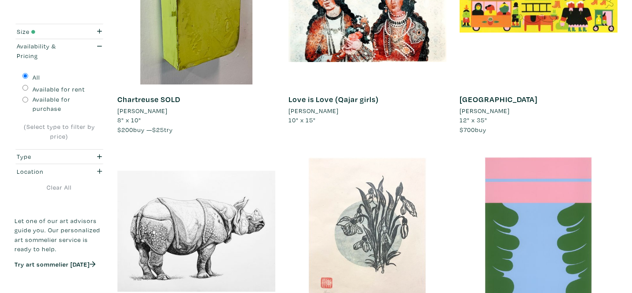
scroll to position [209, 0]
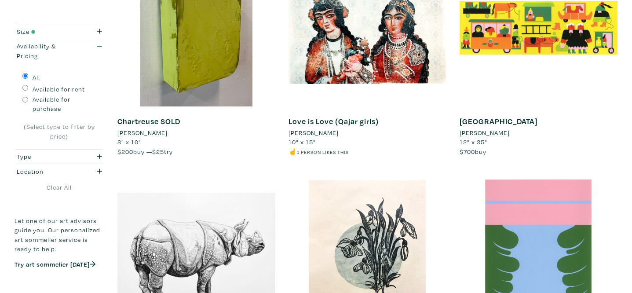
click at [503, 132] on li "[PERSON_NAME]" at bounding box center [485, 133] width 50 height 10
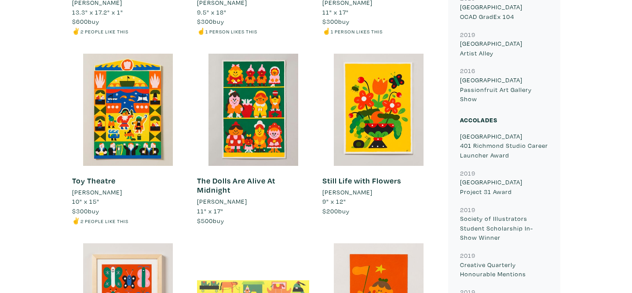
scroll to position [554, 0]
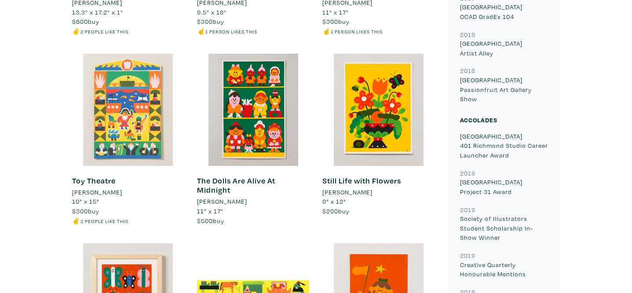
click at [138, 130] on div at bounding box center [128, 110] width 112 height 112
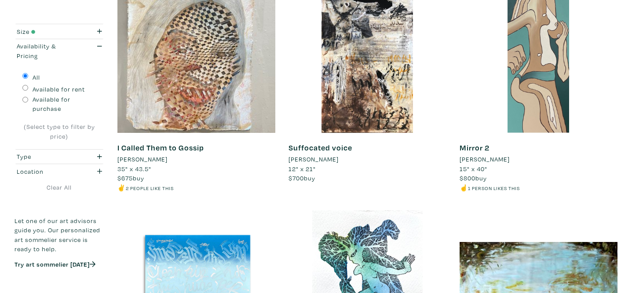
scroll to position [1554, 0]
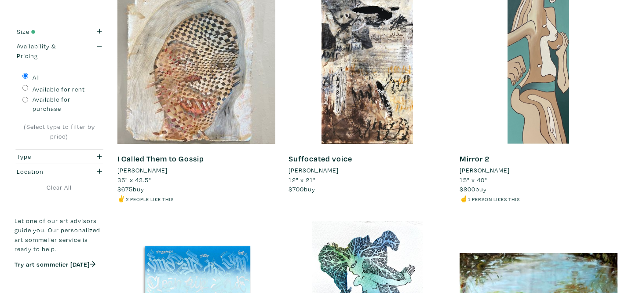
click at [158, 172] on li "[PERSON_NAME]" at bounding box center [142, 170] width 50 height 10
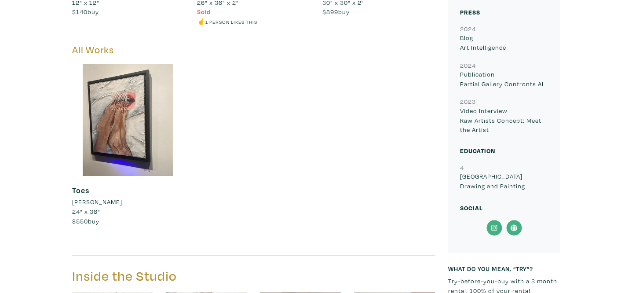
scroll to position [1300, 0]
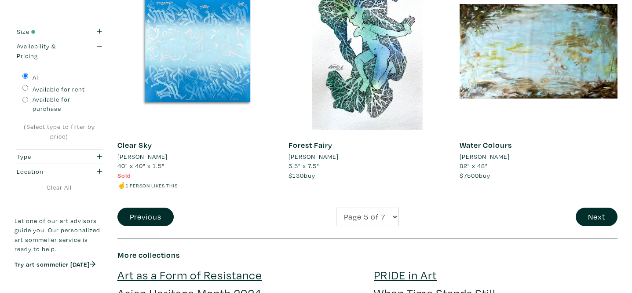
scroll to position [1804, 0]
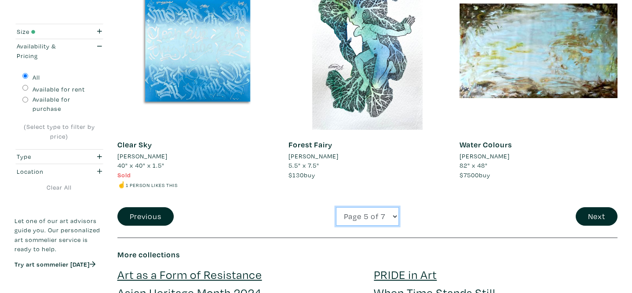
click at [382, 216] on select "Page 1 of 7 Page 2 of 7 Page 3 of 7 Page 4 of 7 Page 5 of 7 Page 6 of 7 Page 7 …" at bounding box center [367, 216] width 63 height 19
select select "6"
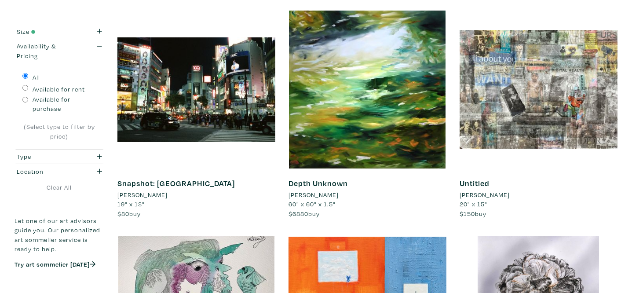
scroll to position [158, 0]
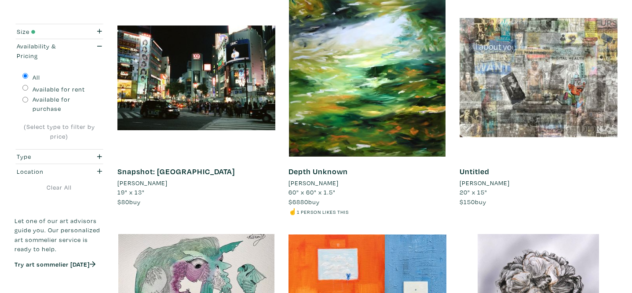
click at [141, 182] on li "Boyu Jiang" at bounding box center [142, 183] width 50 height 10
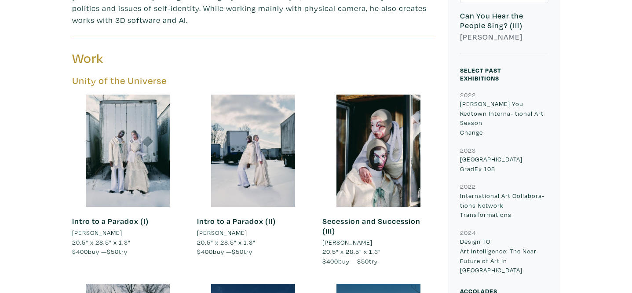
scroll to position [437, 0]
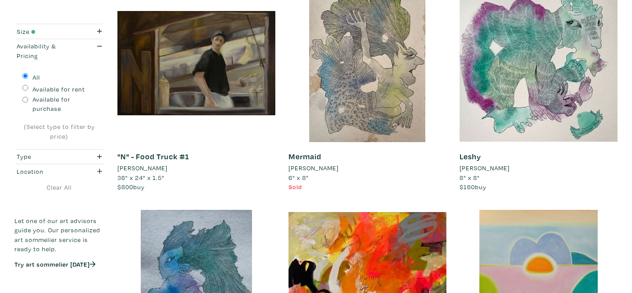
scroll to position [879, 0]
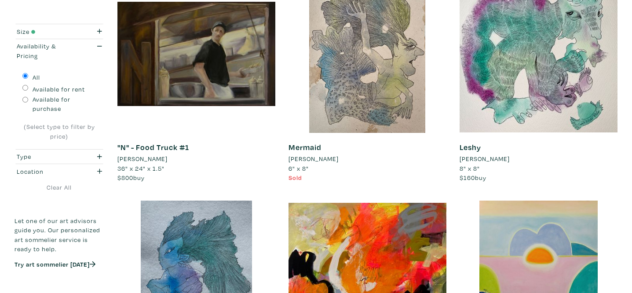
click at [155, 160] on li "[PERSON_NAME]" at bounding box center [142, 159] width 50 height 10
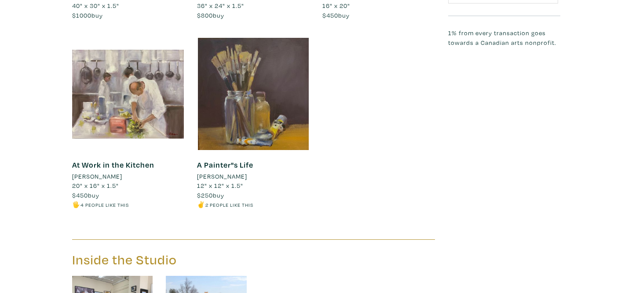
scroll to position [787, 0]
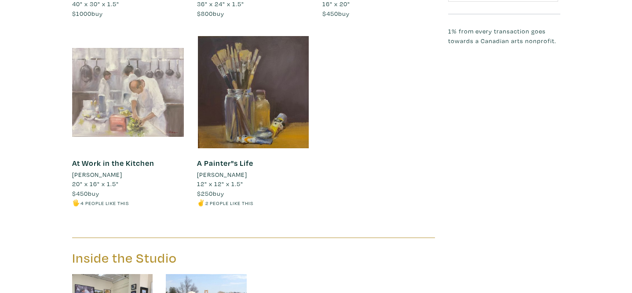
click at [150, 109] on div at bounding box center [128, 92] width 112 height 112
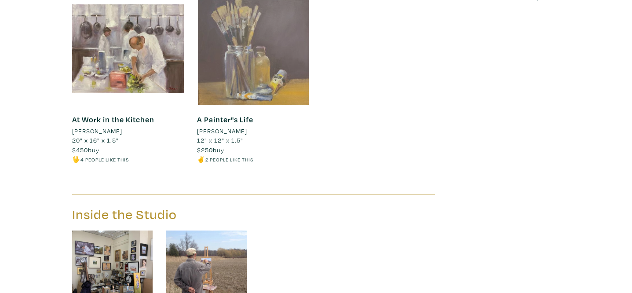
scroll to position [876, 0]
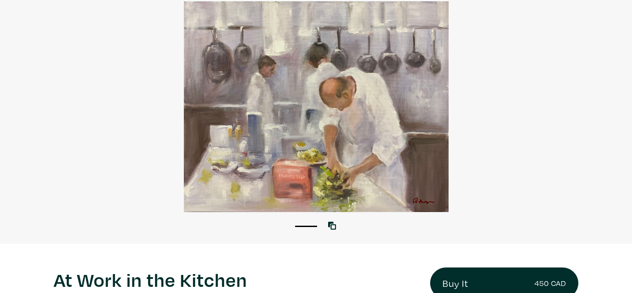
scroll to position [169, 0]
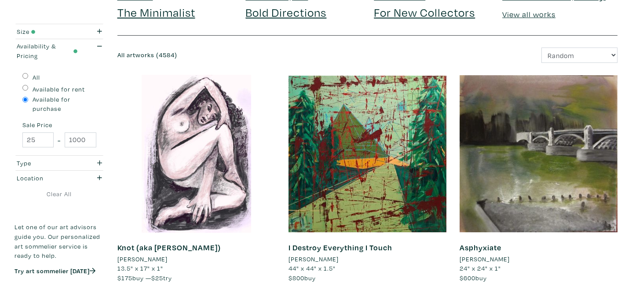
scroll to position [160, 0]
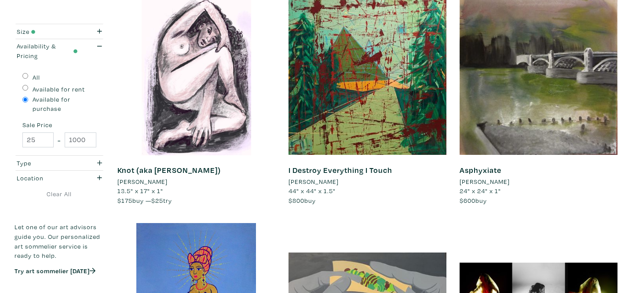
click at [162, 180] on li "[PERSON_NAME]" at bounding box center [142, 182] width 50 height 10
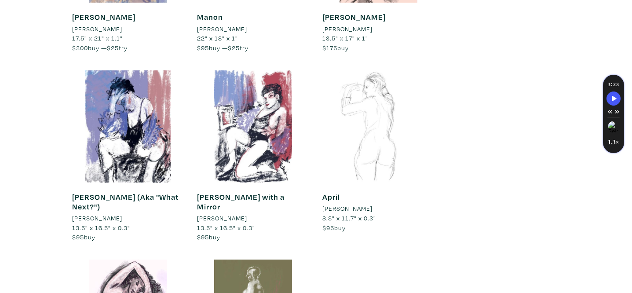
scroll to position [3013, 0]
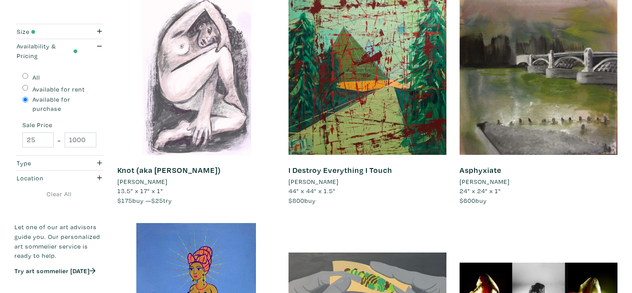
scroll to position [337, 0]
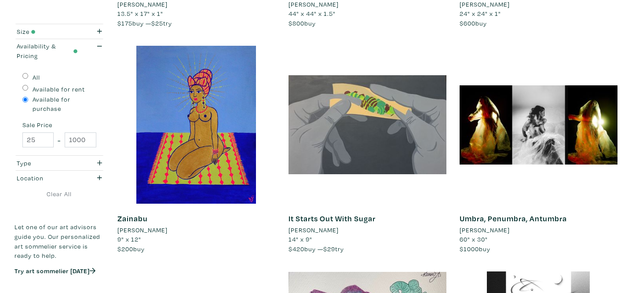
click at [506, 230] on li "[PERSON_NAME]" at bounding box center [485, 230] width 50 height 10
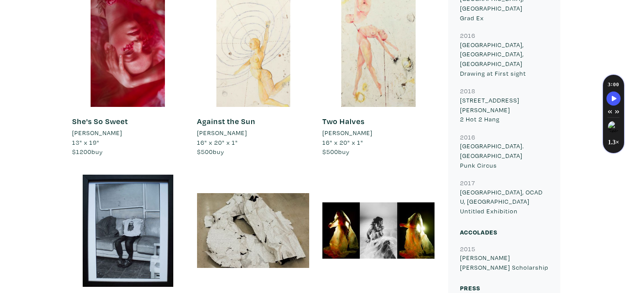
scroll to position [649, 0]
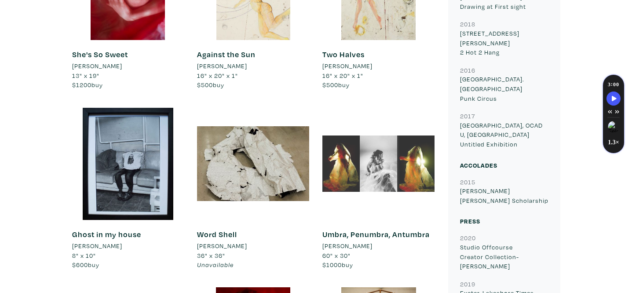
click at [383, 158] on div at bounding box center [379, 164] width 112 height 112
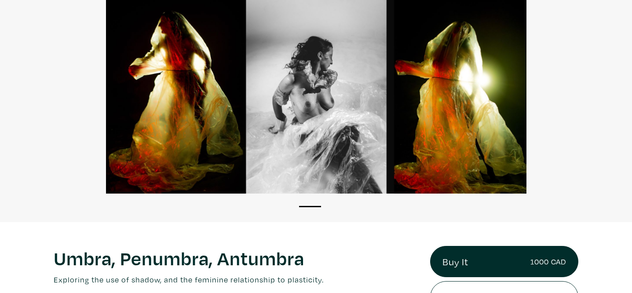
scroll to position [28, 0]
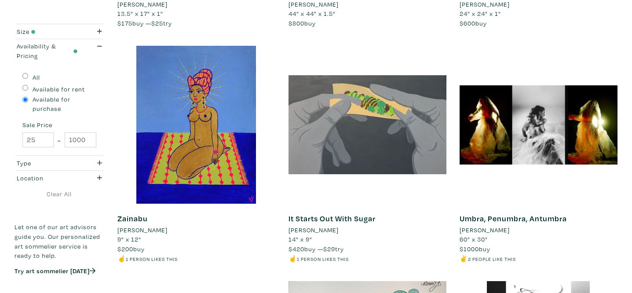
click at [326, 233] on li "Suhmer Hyatt" at bounding box center [314, 230] width 50 height 10
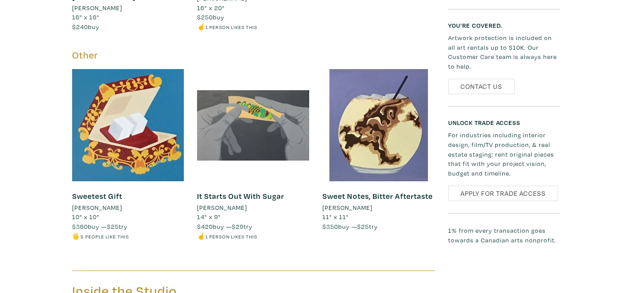
scroll to position [639, 0]
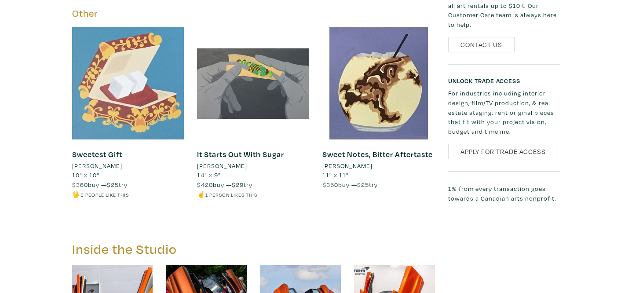
click at [133, 100] on div at bounding box center [128, 83] width 112 height 112
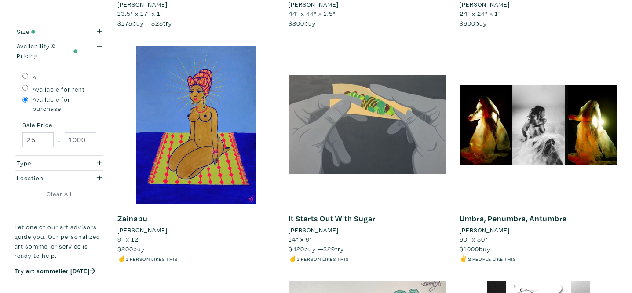
click at [161, 232] on li "[PERSON_NAME]" at bounding box center [142, 230] width 50 height 10
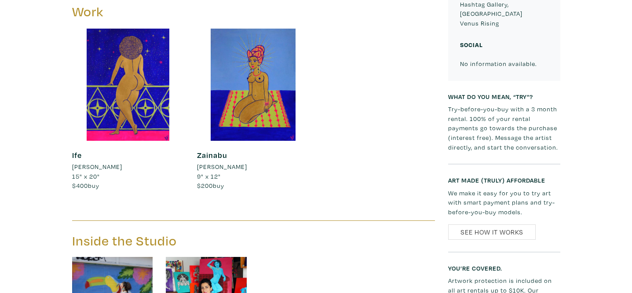
scroll to position [403, 0]
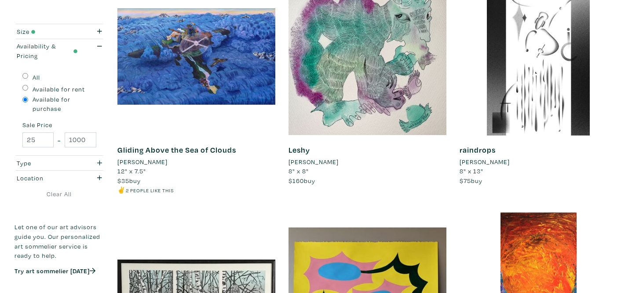
scroll to position [642, 0]
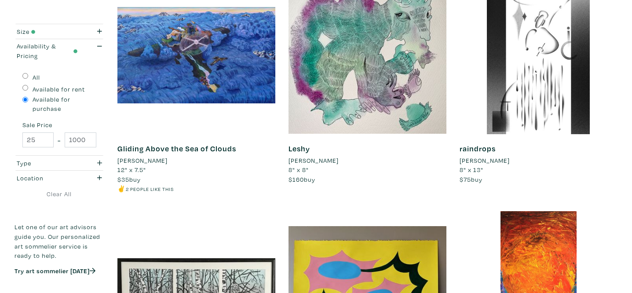
click at [150, 162] on li "[PERSON_NAME]" at bounding box center [142, 161] width 50 height 10
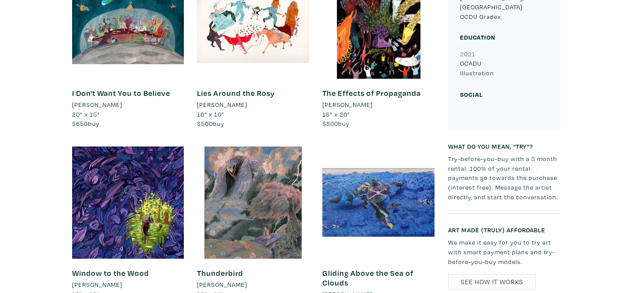
scroll to position [357, 0]
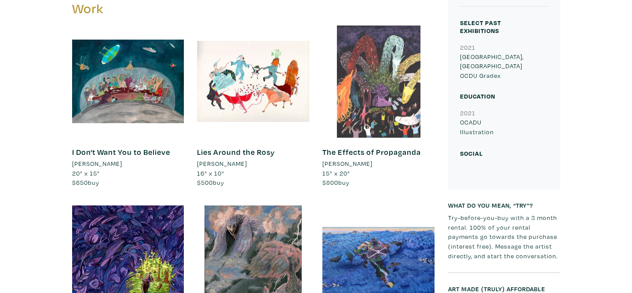
click at [385, 109] on div at bounding box center [379, 82] width 112 height 112
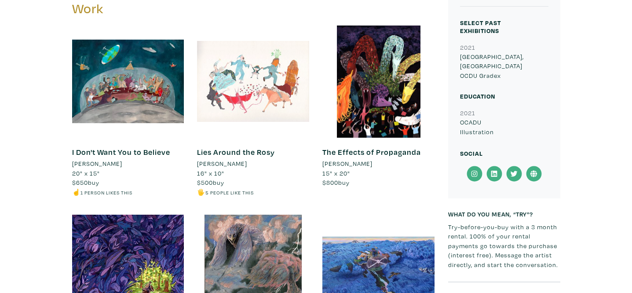
click at [277, 99] on div at bounding box center [253, 82] width 112 height 112
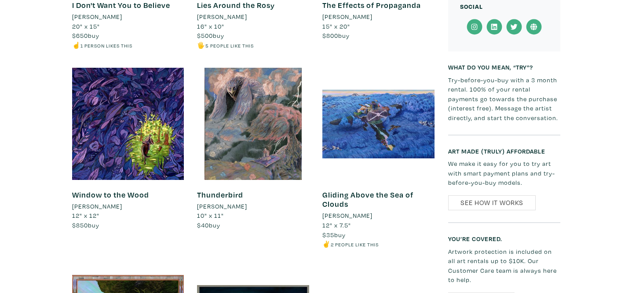
scroll to position [525, 0]
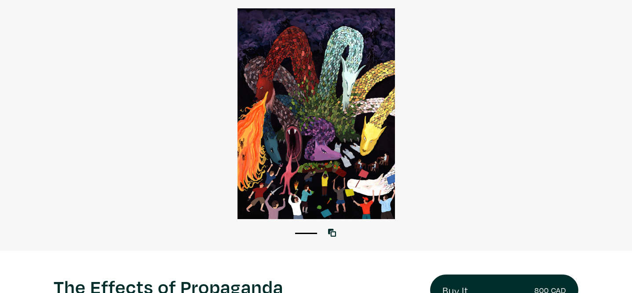
scroll to position [2, 0]
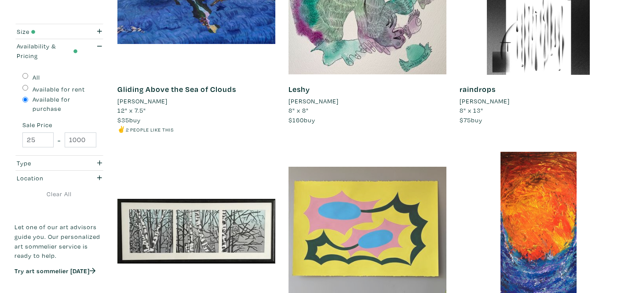
scroll to position [695, 0]
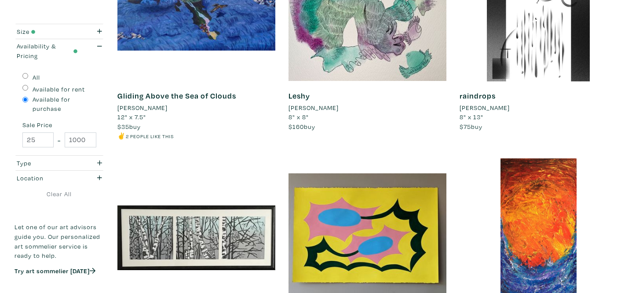
click at [481, 105] on li "[PERSON_NAME]" at bounding box center [485, 108] width 50 height 10
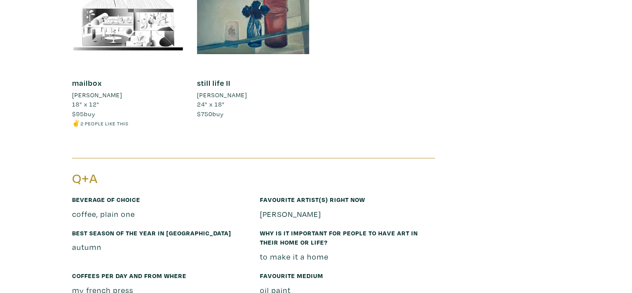
scroll to position [1056, 0]
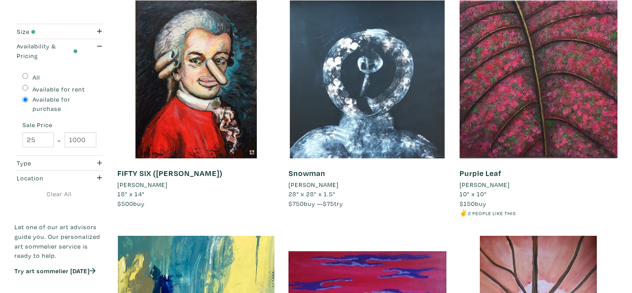
scroll to position [1325, 0]
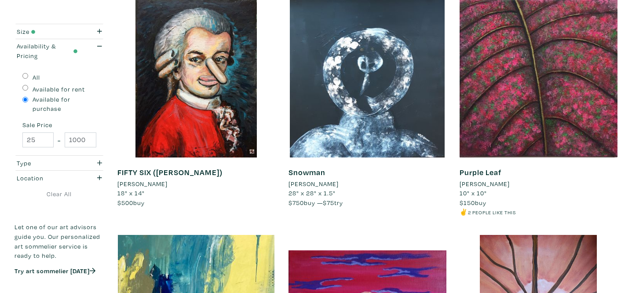
click at [158, 184] on li "[PERSON_NAME]" at bounding box center [142, 184] width 50 height 10
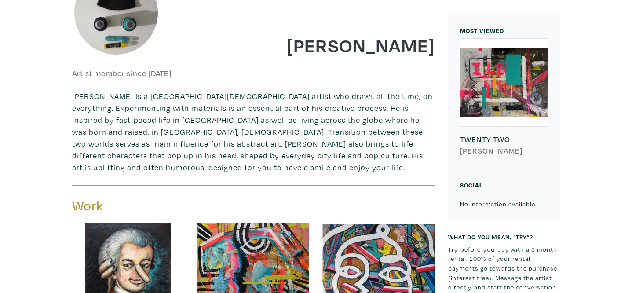
scroll to position [184, 0]
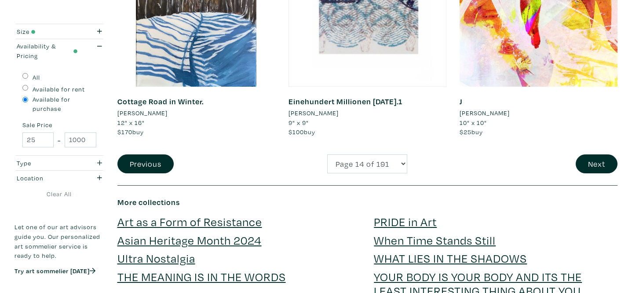
scroll to position [1866, 0]
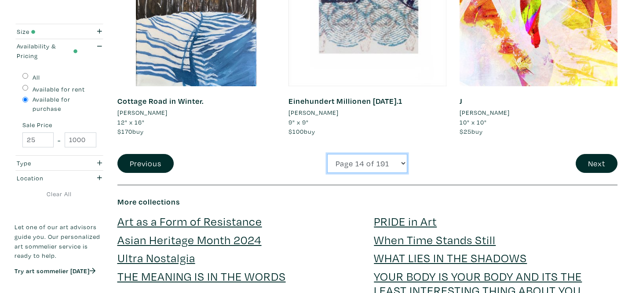
click at [363, 162] on select "Page 1 of 191 Page 2 of 191 Page 3 of 191 Page 4 of 191 Page 5 of 191 Page 6 of…" at bounding box center [367, 163] width 80 height 19
select select "21"
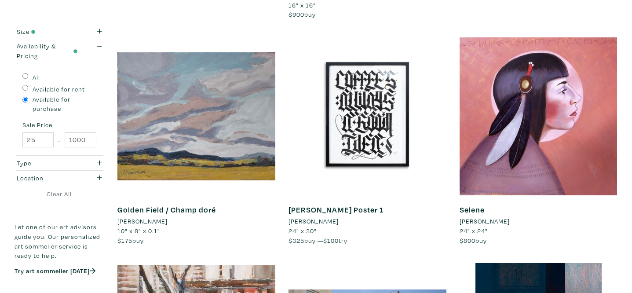
scroll to position [1290, 0]
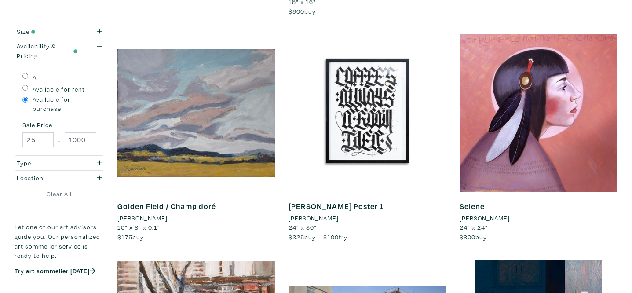
click at [487, 213] on li "[PERSON_NAME]" at bounding box center [485, 218] width 50 height 10
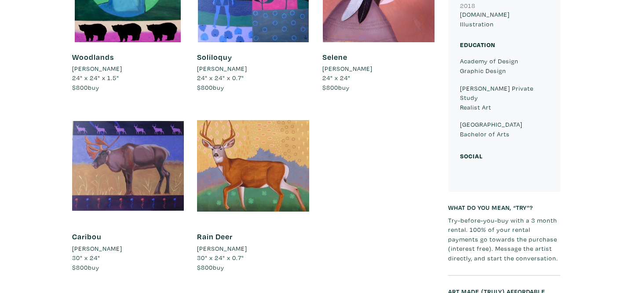
scroll to position [897, 0]
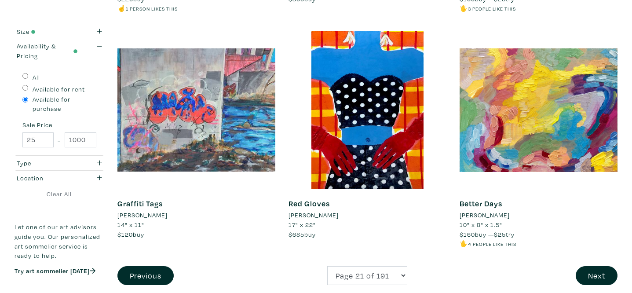
scroll to position [1755, 0]
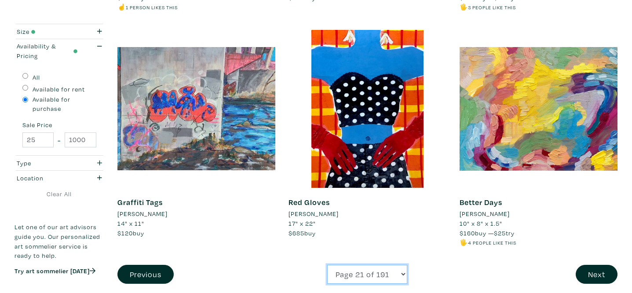
click at [380, 265] on select "Page 1 of 191 Page 2 of 191 Page 3 of 191 Page 4 of 191 Page 5 of 191 Page 6 of…" at bounding box center [367, 274] width 80 height 19
click at [145, 209] on li "[PERSON_NAME]" at bounding box center [142, 214] width 50 height 10
click at [366, 265] on select "Page 1 of 191 Page 2 of 191 Page 3 of 191 Page 4 of 191 Page 5 of 191 Page 6 of…" at bounding box center [367, 274] width 80 height 19
select select "50"
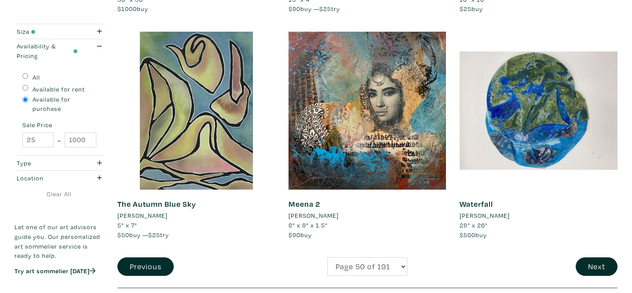
scroll to position [1720, 0]
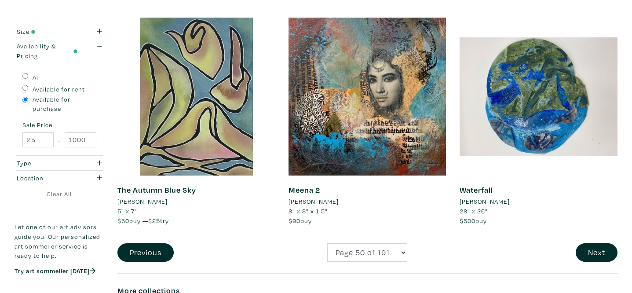
click at [501, 203] on li "[PERSON_NAME]" at bounding box center [485, 202] width 50 height 10
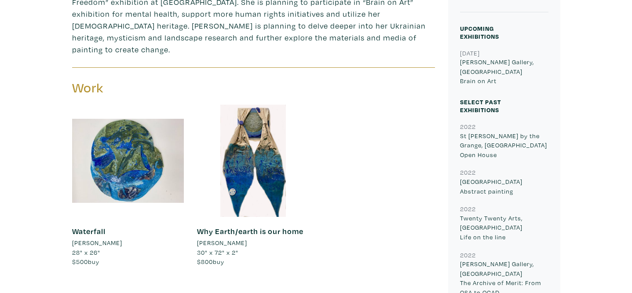
scroll to position [361, 0]
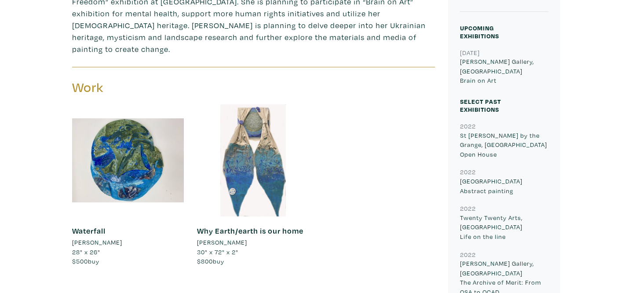
click at [271, 154] on div at bounding box center [253, 160] width 112 height 112
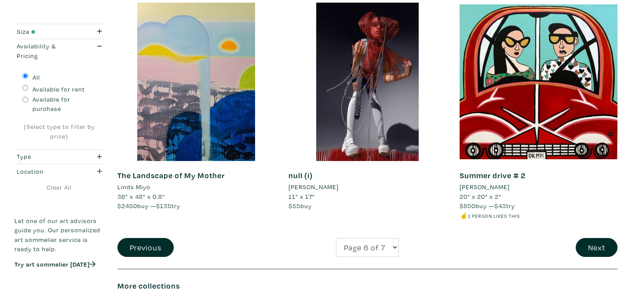
scroll to position [1784, 0]
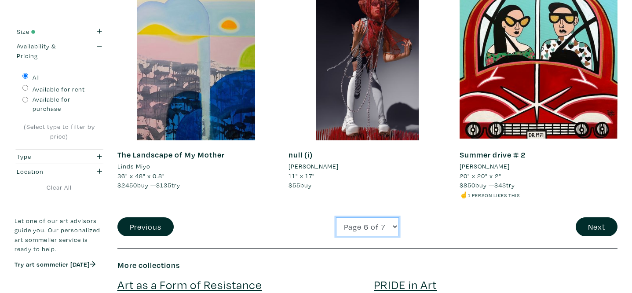
click at [370, 224] on select "Page 1 of 7 Page 2 of 7 Page 3 of 7 Page 4 of 7 Page 5 of 7 Page 6 of 7 Page 7 …" at bounding box center [367, 226] width 63 height 19
select select "3"
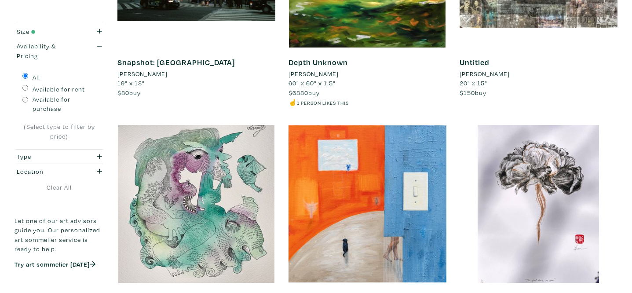
scroll to position [0, 0]
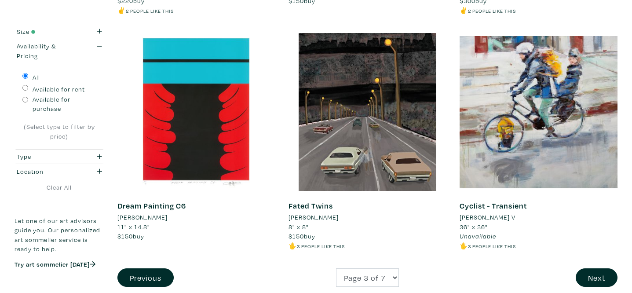
scroll to position [1805, 0]
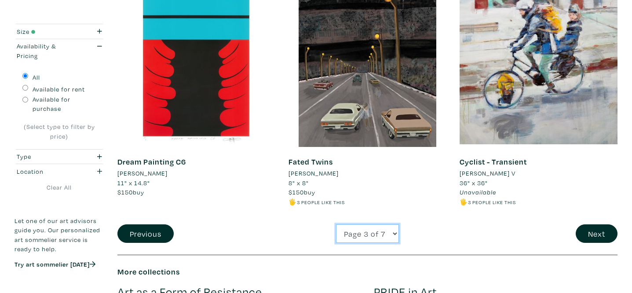
click at [359, 233] on select "Page 1 of 7 Page 2 of 7 Page 3 of 7 Page 4 of 7 Page 5 of 7 Page 6 of 7 Page 7 …" at bounding box center [367, 233] width 63 height 19
select select "7"
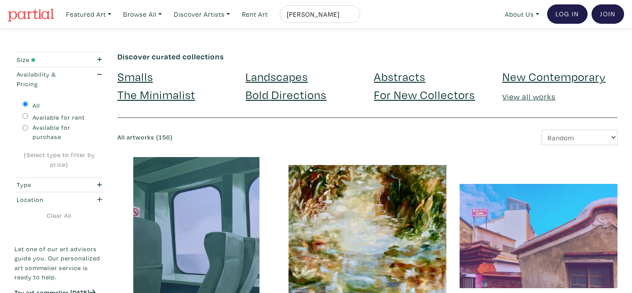
click at [133, 78] on link "Smalls" at bounding box center [135, 76] width 36 height 15
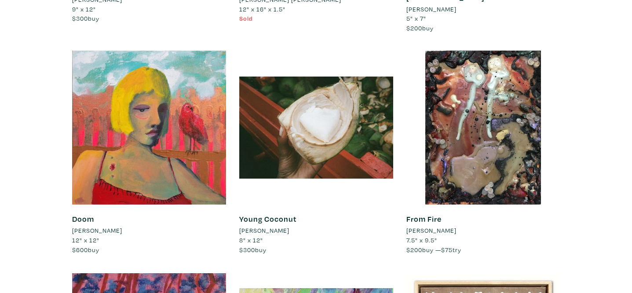
scroll to position [4791, 0]
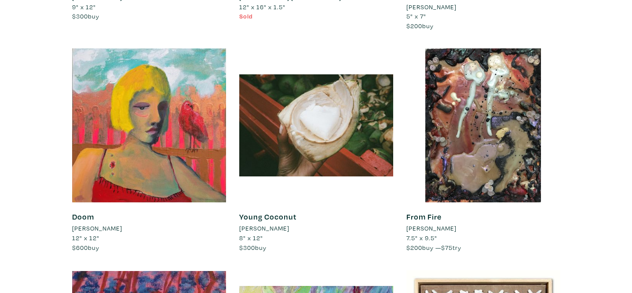
click at [111, 224] on li "[PERSON_NAME]" at bounding box center [97, 229] width 50 height 10
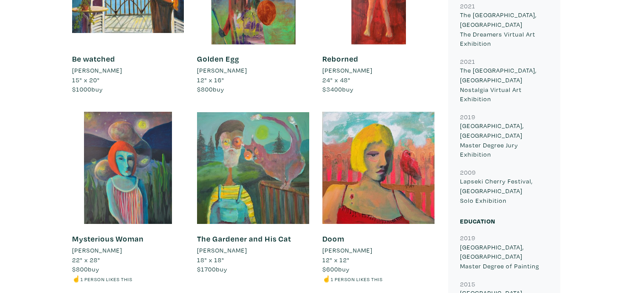
scroll to position [782, 0]
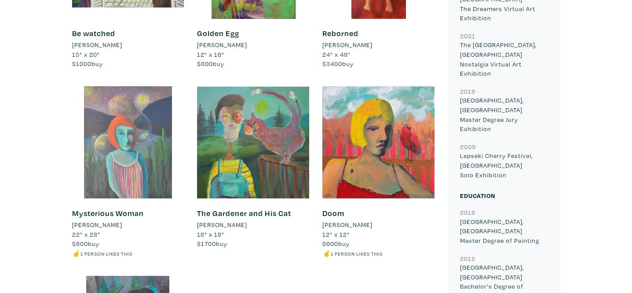
click at [157, 180] on div at bounding box center [128, 142] width 112 height 112
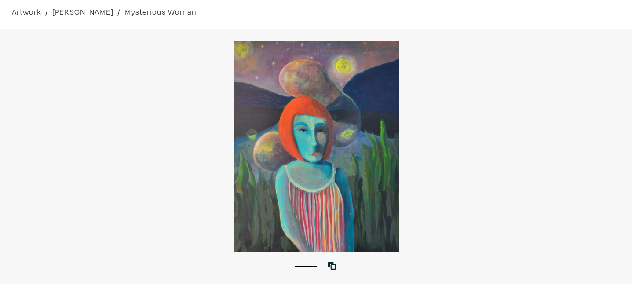
scroll to position [32, 0]
